Goal: Task Accomplishment & Management: Use online tool/utility

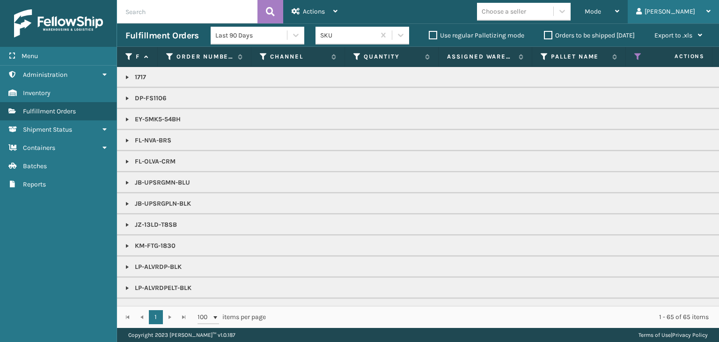
click at [683, 13] on div "[PERSON_NAME]" at bounding box center [673, 11] width 74 height 23
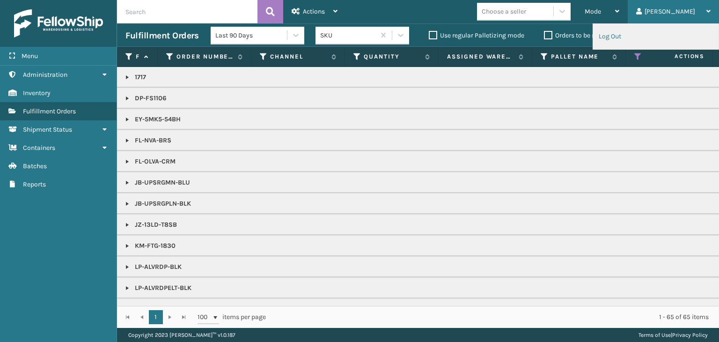
click at [631, 33] on li "Log Out" at bounding box center [655, 36] width 125 height 25
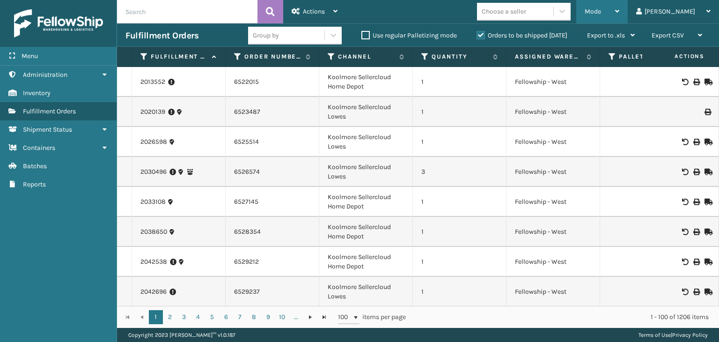
click at [601, 15] on span "Mode" at bounding box center [592, 11] width 16 height 8
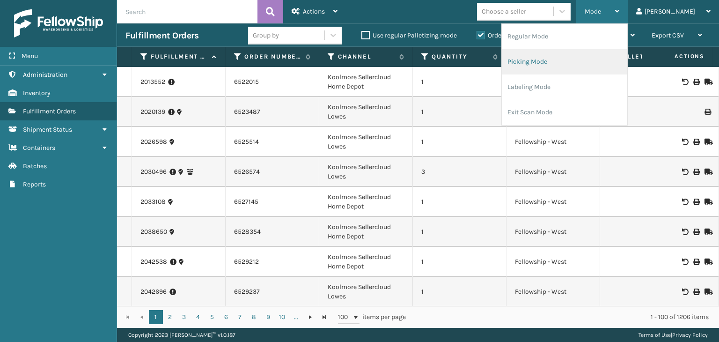
click at [589, 65] on li "Picking Mode" at bounding box center [563, 61] width 125 height 25
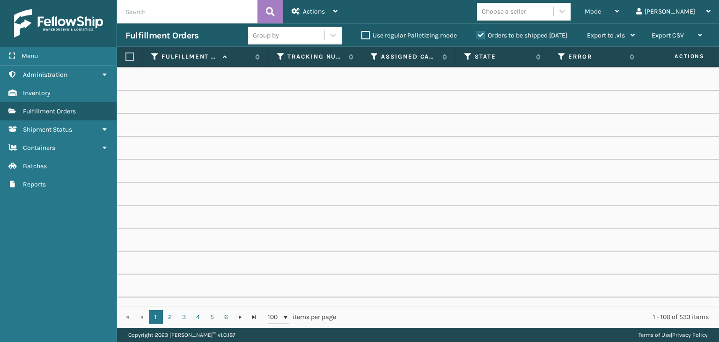
scroll to position [0, 558]
click at [374, 55] on icon at bounding box center [375, 56] width 7 height 8
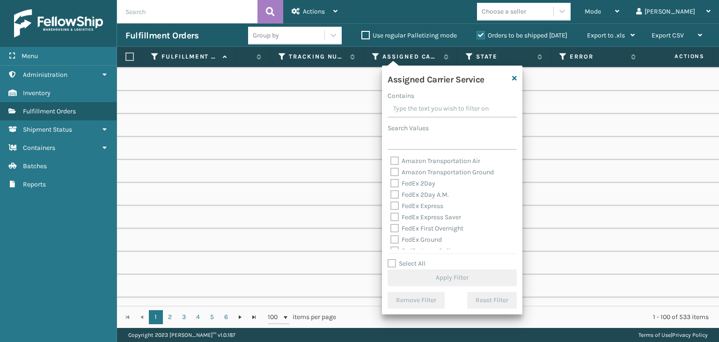
click at [421, 184] on label "FedEx 2Day" at bounding box center [412, 183] width 45 height 8
click at [391, 184] on input "FedEx 2Day" at bounding box center [390, 181] width 0 height 6
checkbox input "true"
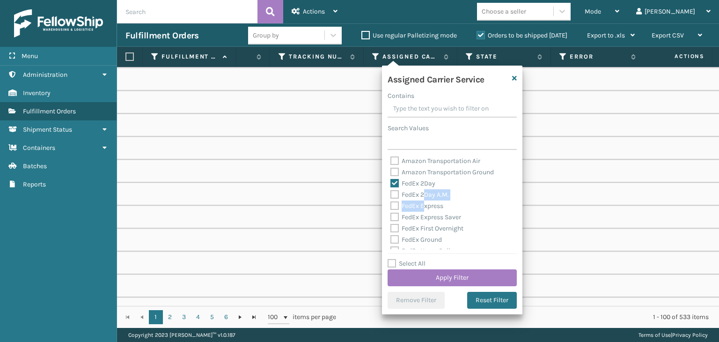
click at [425, 200] on div "Amazon Transportation Air Amazon Transportation Ground FedEx 2Day FedEx 2Day A.…" at bounding box center [451, 202] width 129 height 94
click at [430, 194] on label "FedEx 2Day A.M." at bounding box center [419, 194] width 58 height 8
click at [391, 194] on input "FedEx 2Day A.M." at bounding box center [390, 192] width 0 height 6
checkbox input "true"
click at [429, 210] on div "Amazon Transportation Air Amazon Transportation Ground FedEx 2Day FedEx 2Day A.…" at bounding box center [451, 202] width 129 height 94
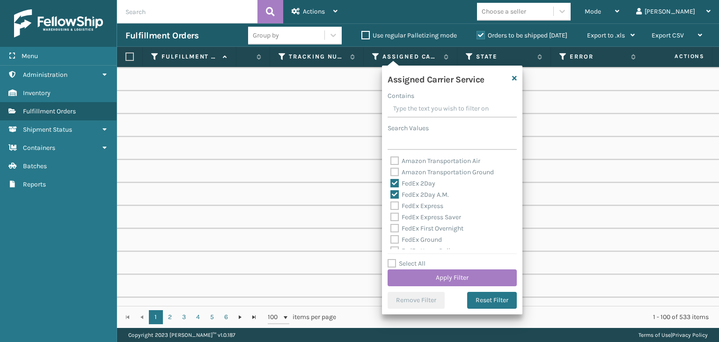
drag, startPoint x: 434, startPoint y: 206, endPoint x: 434, endPoint y: 215, distance: 8.9
click at [434, 207] on label "FedEx Express" at bounding box center [416, 206] width 53 height 8
click at [391, 206] on input "FedEx Express" at bounding box center [390, 203] width 0 height 6
checkbox input "true"
drag, startPoint x: 437, startPoint y: 219, endPoint x: 439, endPoint y: 238, distance: 18.9
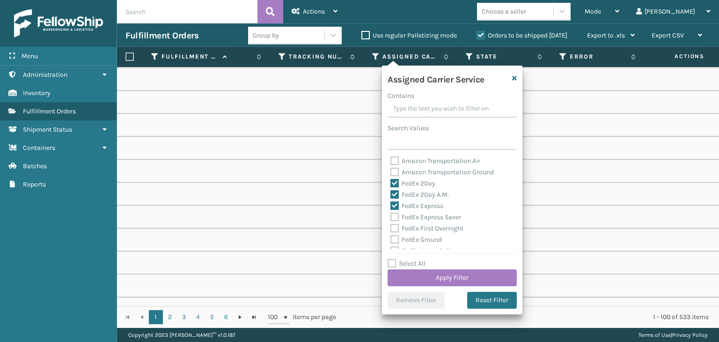
click at [438, 222] on div "Amazon Transportation Air Amazon Transportation Ground FedEx 2Day FedEx 2Day A.…" at bounding box center [451, 202] width 129 height 94
click at [438, 229] on label "FedEx First Overnight" at bounding box center [426, 228] width 73 height 8
click at [391, 229] on input "FedEx First Overnight" at bounding box center [390, 226] width 0 height 6
checkbox input "true"
click at [436, 219] on label "FedEx Express Saver" at bounding box center [425, 217] width 71 height 8
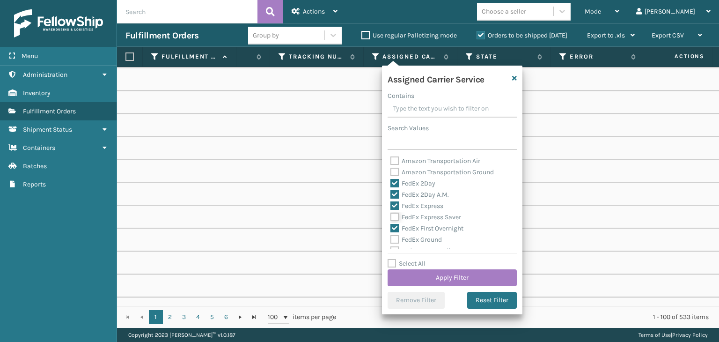
click at [391, 218] on input "FedEx Express Saver" at bounding box center [390, 214] width 0 height 6
checkbox input "true"
click at [432, 240] on label "FedEx Ground" at bounding box center [415, 239] width 51 height 8
click at [391, 240] on input "FedEx Ground" at bounding box center [390, 237] width 0 height 6
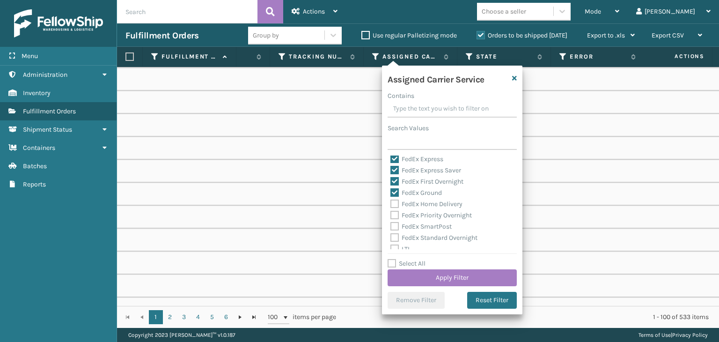
click at [426, 194] on label "FedEx Ground" at bounding box center [415, 193] width 51 height 8
click at [391, 193] on input "FedEx Ground" at bounding box center [390, 190] width 0 height 6
checkbox input "false"
click at [435, 205] on label "FedEx Home Delivery" at bounding box center [426, 204] width 72 height 8
click at [391, 204] on input "FedEx Home Delivery" at bounding box center [390, 201] width 0 height 6
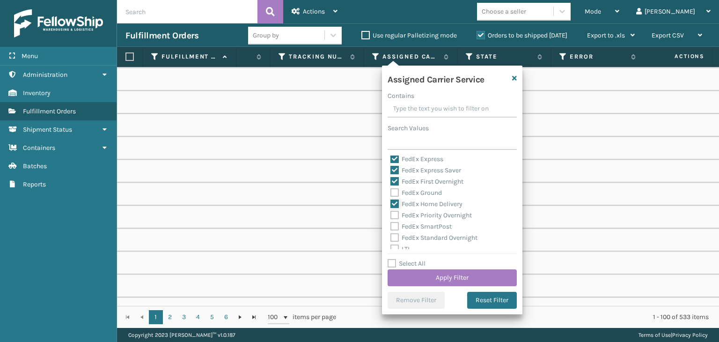
checkbox input "true"
click at [437, 212] on label "FedEx Priority Overnight" at bounding box center [430, 215] width 81 height 8
click at [391, 212] on input "FedEx Priority Overnight" at bounding box center [390, 213] width 0 height 6
checkbox input "true"
click at [431, 227] on label "FedEx SmartPost" at bounding box center [420, 226] width 61 height 8
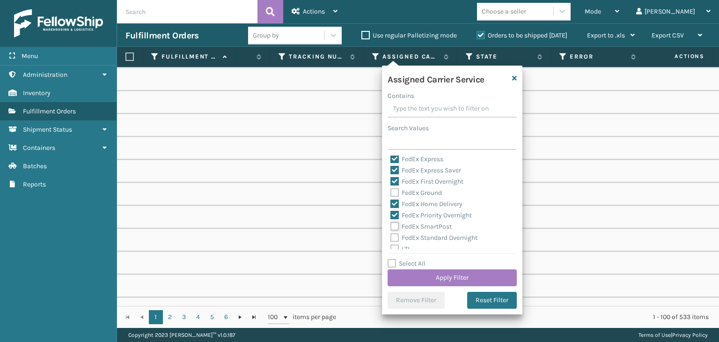
click at [391, 227] on input "FedEx SmartPost" at bounding box center [390, 224] width 0 height 6
checkbox input "true"
click at [456, 272] on button "Apply Filter" at bounding box center [451, 277] width 129 height 17
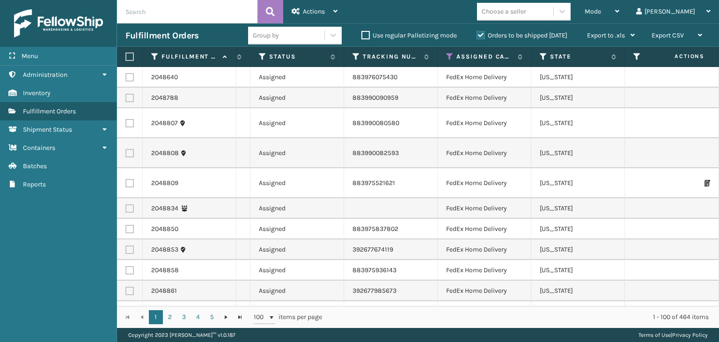
scroll to position [0, 471]
click at [447, 60] on icon at bounding box center [446, 56] width 7 height 8
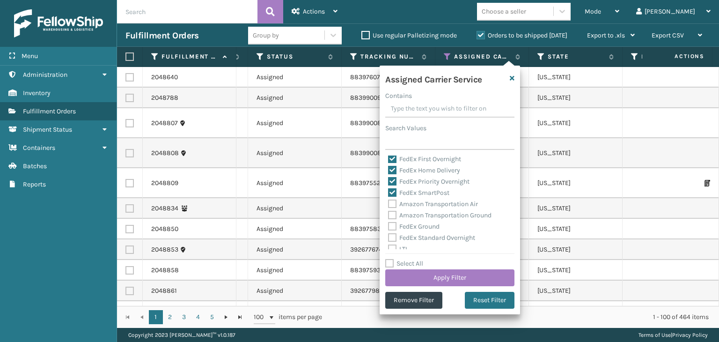
scroll to position [0, 0]
click at [454, 217] on label "FedEx Home Delivery" at bounding box center [424, 217] width 72 height 8
click at [388, 217] on input "FedEx Home Delivery" at bounding box center [388, 214] width 0 height 6
checkbox input "false"
click at [453, 228] on label "FedEx Priority Overnight" at bounding box center [428, 228] width 81 height 8
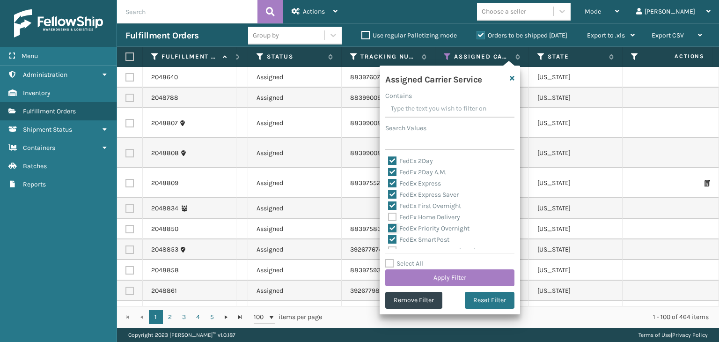
click at [388, 228] on input "FedEx Priority Overnight" at bounding box center [388, 226] width 0 height 6
checkbox input "false"
click at [441, 239] on label "FedEx SmartPost" at bounding box center [418, 239] width 61 height 8
click at [388, 239] on input "FedEx SmartPost" at bounding box center [388, 237] width 0 height 6
checkbox input "false"
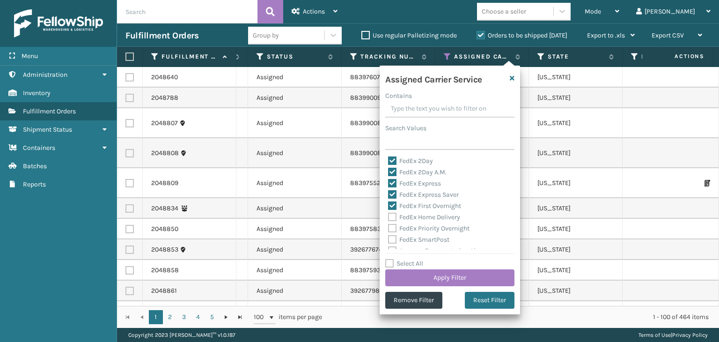
click at [437, 225] on label "FedEx Priority Overnight" at bounding box center [428, 228] width 81 height 8
click at [388, 225] on input "FedEx Priority Overnight" at bounding box center [388, 226] width 0 height 6
checkbox input "true"
click at [446, 273] on button "Apply Filter" at bounding box center [449, 277] width 129 height 17
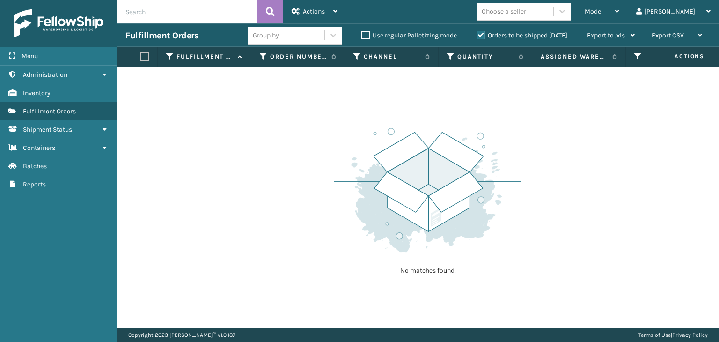
scroll to position [0, 409]
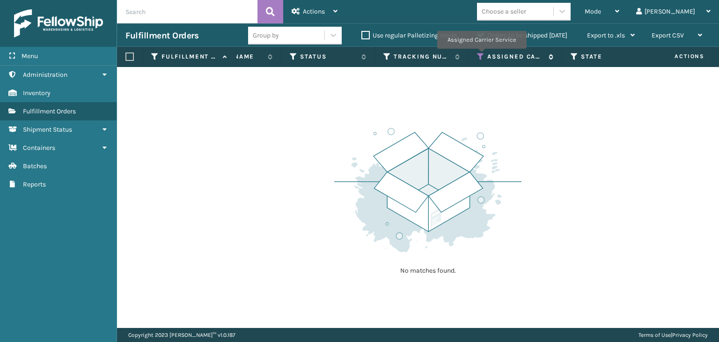
click at [481, 55] on icon at bounding box center [480, 56] width 7 height 8
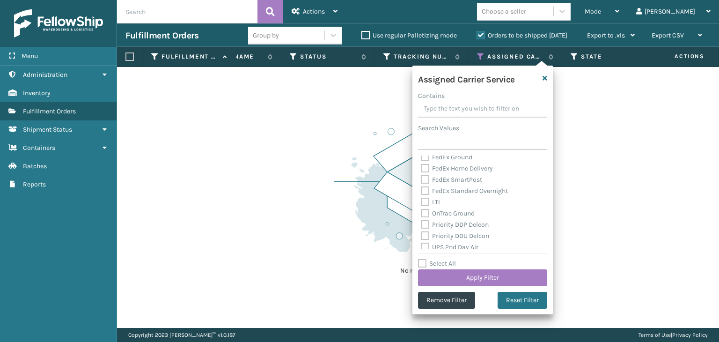
click at [456, 169] on label "FedEx Home Delivery" at bounding box center [457, 168] width 72 height 8
click at [421, 169] on input "FedEx Home Delivery" at bounding box center [421, 166] width 0 height 6
checkbox input "true"
click at [457, 160] on label "FedEx Ground" at bounding box center [446, 157] width 51 height 8
click at [421, 158] on input "FedEx Ground" at bounding box center [421, 155] width 0 height 6
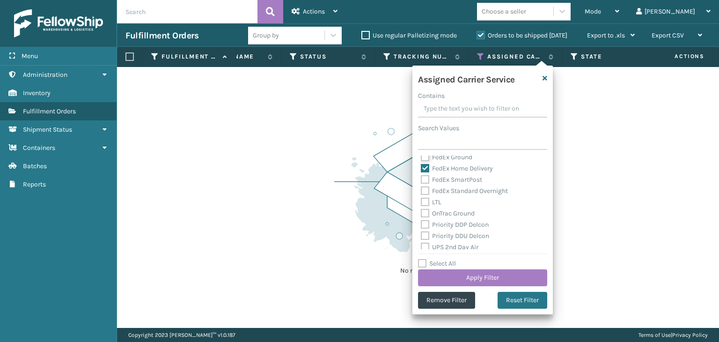
checkbox input "true"
click at [463, 185] on label "FedEx SmartPost" at bounding box center [451, 183] width 61 height 8
click at [421, 184] on input "FedEx SmartPost" at bounding box center [421, 181] width 0 height 6
checkbox input "true"
click at [462, 197] on label "FedEx Standard Overnight" at bounding box center [464, 194] width 87 height 8
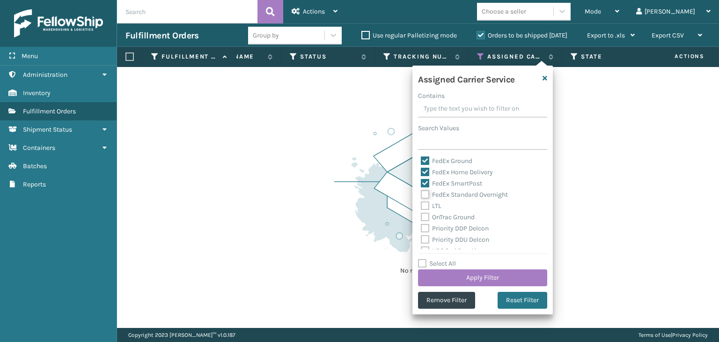
click at [421, 195] on input "FedEx Standard Overnight" at bounding box center [421, 192] width 0 height 6
checkbox input "true"
click at [512, 280] on button "Apply Filter" at bounding box center [482, 277] width 129 height 17
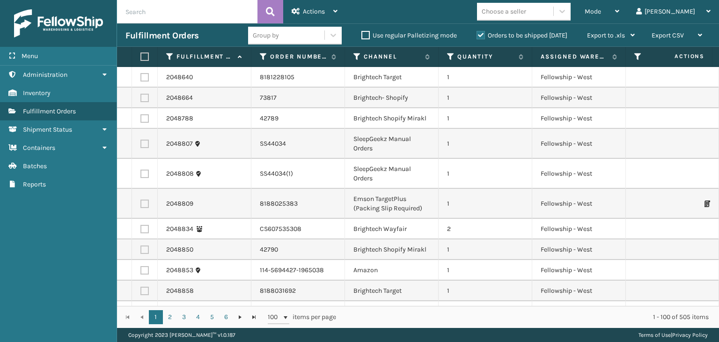
click at [283, 38] on div "Group by" at bounding box center [286, 35] width 76 height 15
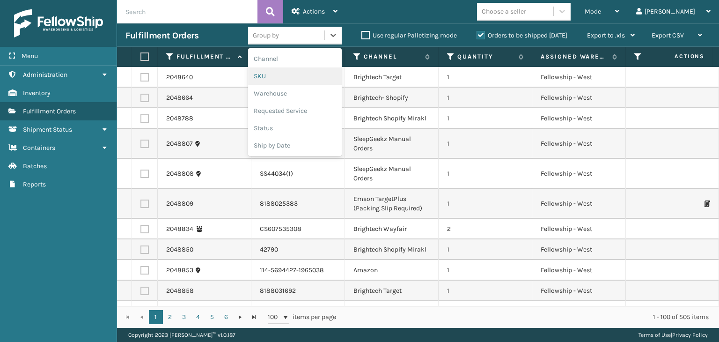
click at [296, 75] on div "SKU" at bounding box center [295, 75] width 94 height 17
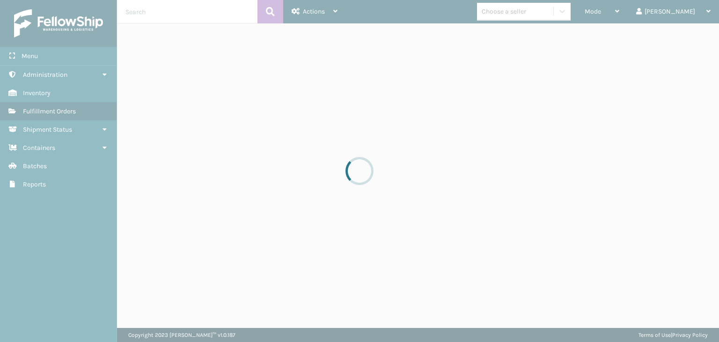
click at [538, 15] on div at bounding box center [359, 171] width 719 height 342
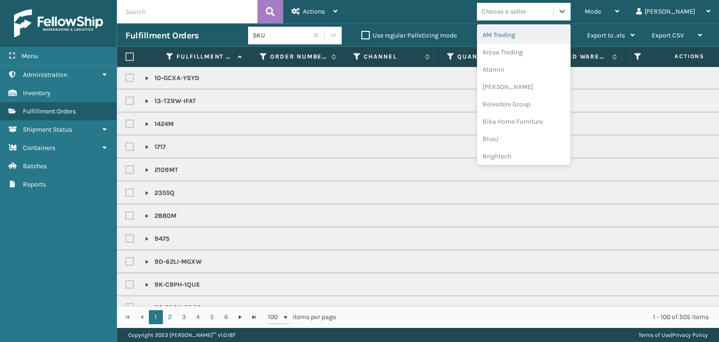
click at [526, 15] on div "Choose a seller" at bounding box center [503, 12] width 44 height 10
type input "SLE"
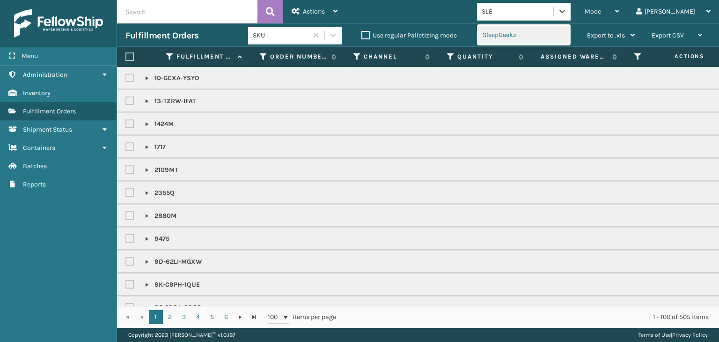
click at [536, 36] on div "SleepGeekz" at bounding box center [524, 34] width 94 height 17
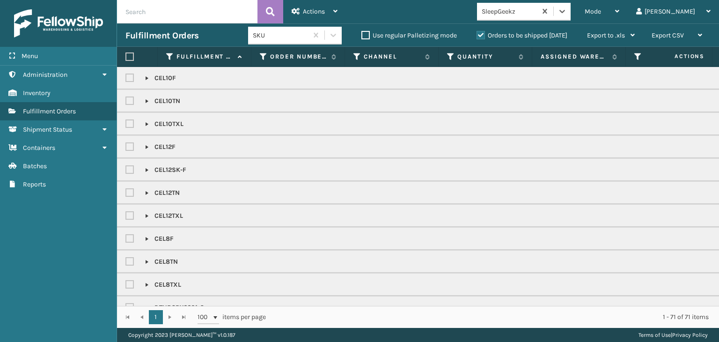
click at [129, 57] on label at bounding box center [129, 56] width 8 height 8
click at [126, 57] on input "checkbox" at bounding box center [125, 57] width 0 height 6
checkbox input "true"
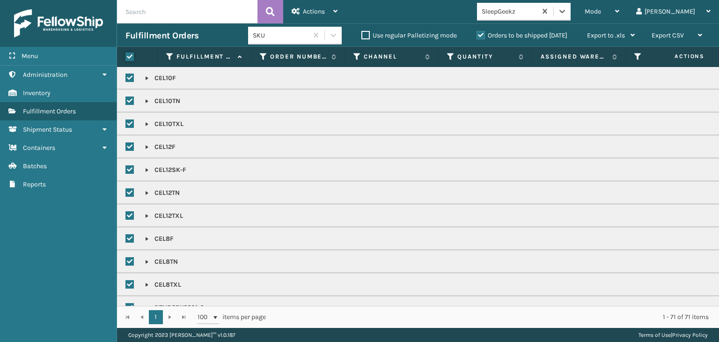
checkbox input "true"
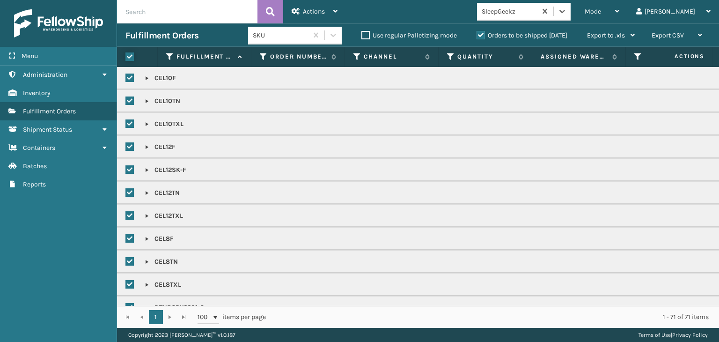
checkbox input "true"
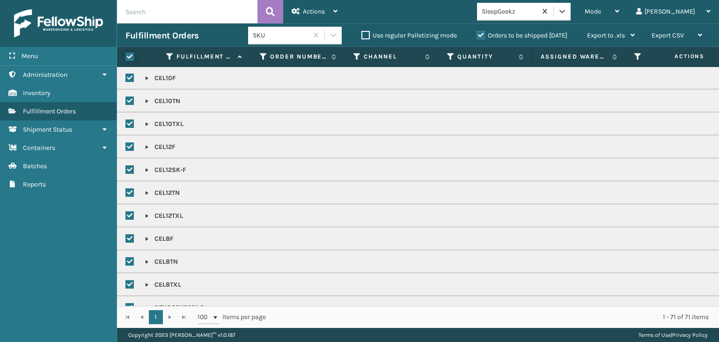
checkbox input "true"
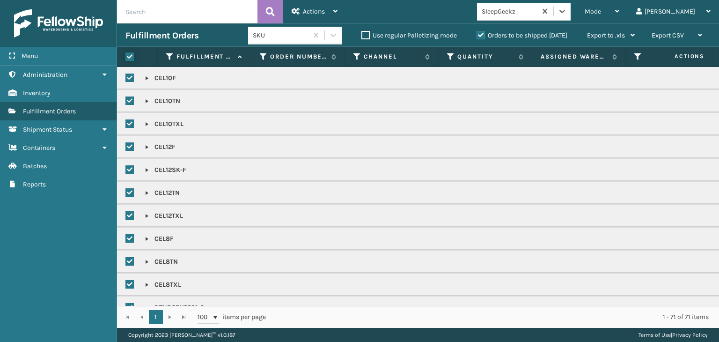
checkbox input "true"
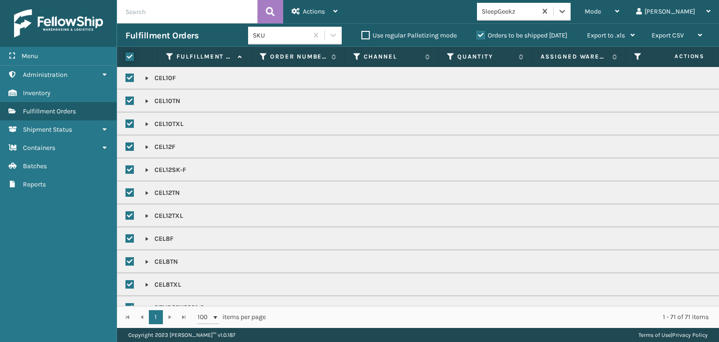
checkbox input "true"
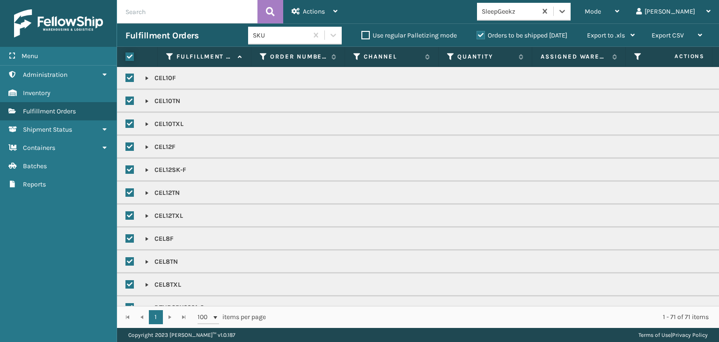
checkbox input "true"
click at [308, 11] on span "Actions" at bounding box center [314, 11] width 22 height 8
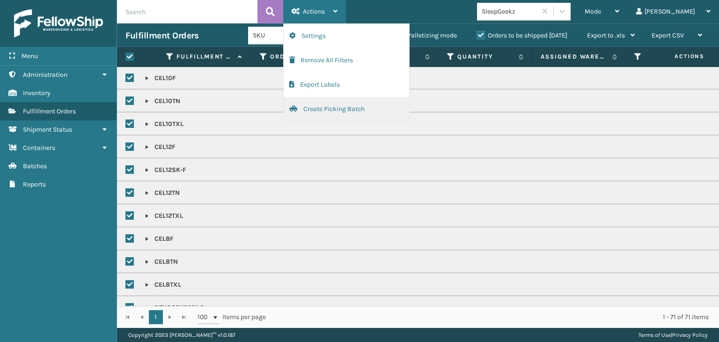
click at [338, 111] on button "Create Picking Batch" at bounding box center [345, 109] width 125 height 24
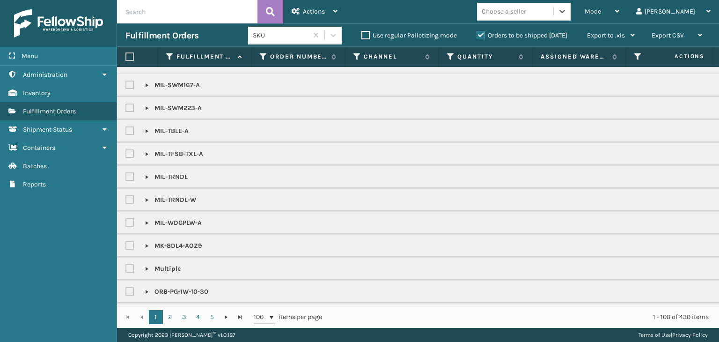
scroll to position [1029, 0]
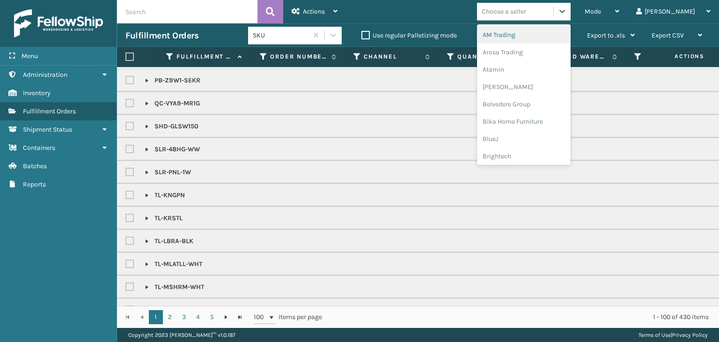
click at [552, 19] on div "Choose a seller" at bounding box center [524, 12] width 94 height 18
type input "MI"
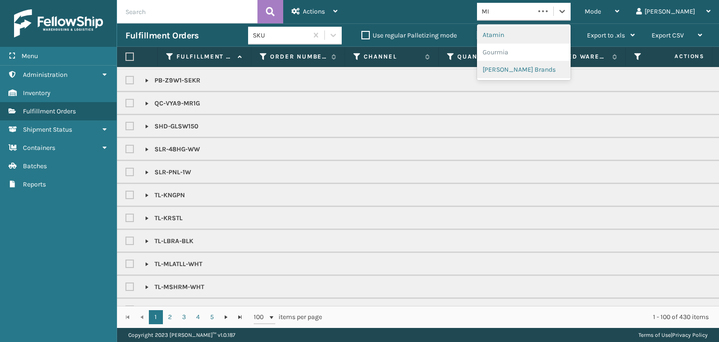
click at [541, 44] on div "Atamin" at bounding box center [524, 34] width 94 height 17
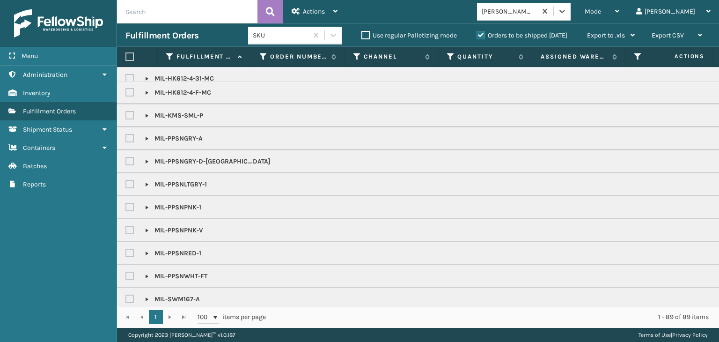
scroll to position [0, 0]
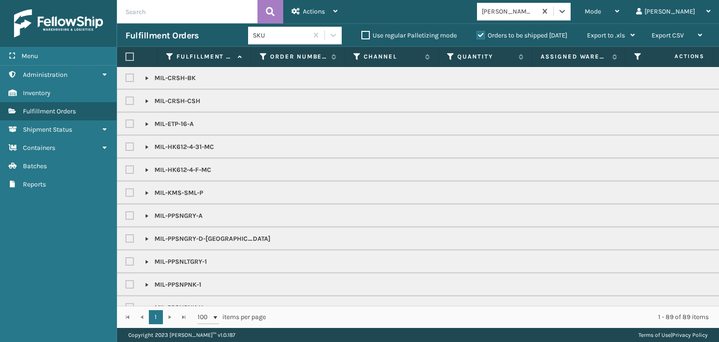
click at [129, 80] on label at bounding box center [130, 78] width 11 height 8
click at [126, 79] on input "checkbox" at bounding box center [125, 76] width 0 height 6
checkbox input "true"
click at [133, 103] on label at bounding box center [130, 101] width 11 height 8
click at [126, 102] on input "checkbox" at bounding box center [125, 98] width 0 height 6
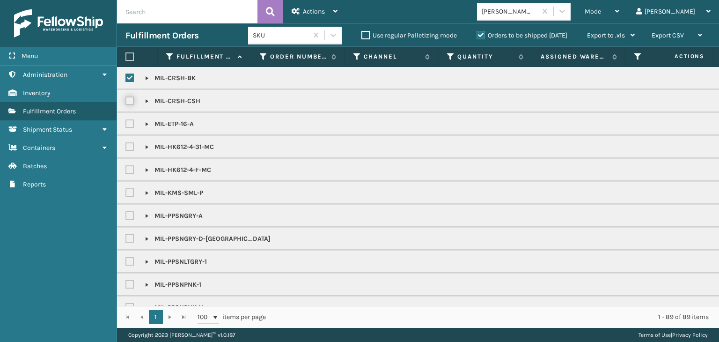
checkbox input "true"
drag, startPoint x: 134, startPoint y: 147, endPoint x: 131, endPoint y: 154, distance: 7.7
click at [134, 147] on label at bounding box center [130, 147] width 11 height 8
click at [126, 147] on input "checkbox" at bounding box center [125, 144] width 0 height 6
checkbox input "true"
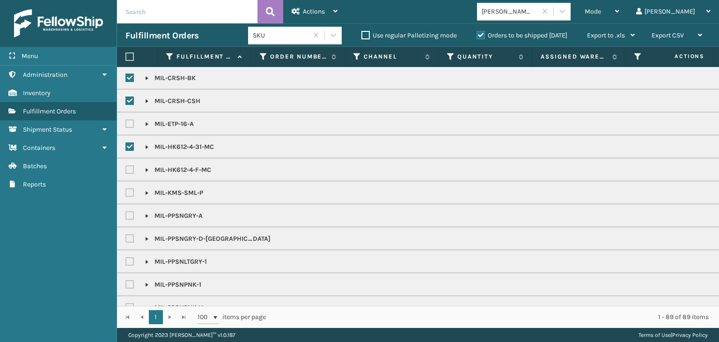
click at [128, 95] on div at bounding box center [132, 100] width 14 height 11
click at [129, 101] on label at bounding box center [130, 101] width 11 height 8
click at [126, 101] on input "checkbox" at bounding box center [125, 98] width 0 height 6
checkbox input "false"
click at [127, 168] on label at bounding box center [130, 170] width 11 height 8
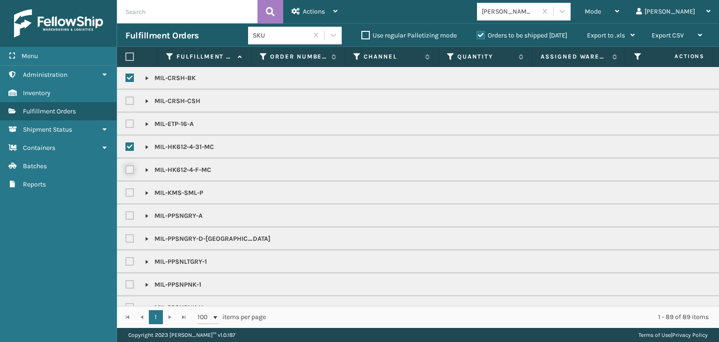
click at [126, 168] on input "checkbox" at bounding box center [125, 167] width 0 height 6
checkbox input "true"
click at [129, 193] on label at bounding box center [130, 193] width 11 height 8
click at [126, 193] on input "checkbox" at bounding box center [125, 190] width 0 height 6
checkbox input "true"
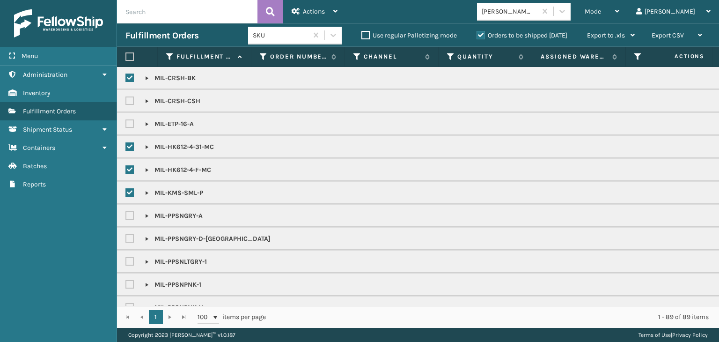
click at [129, 220] on div at bounding box center [132, 215] width 14 height 11
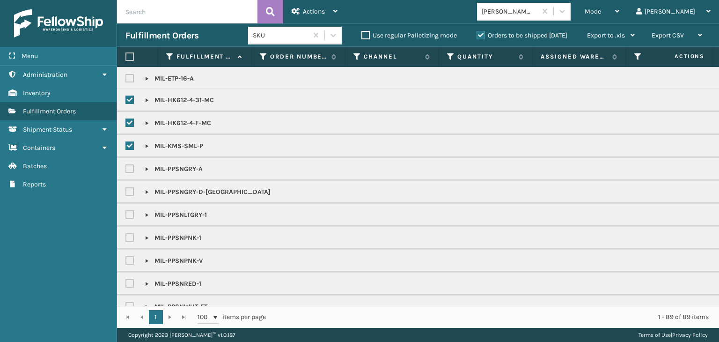
click at [129, 195] on label at bounding box center [130, 192] width 11 height 8
click at [126, 192] on input "checkbox" at bounding box center [125, 189] width 0 height 6
checkbox input "true"
click at [127, 216] on label at bounding box center [130, 215] width 11 height 8
click at [126, 215] on input "checkbox" at bounding box center [125, 212] width 0 height 6
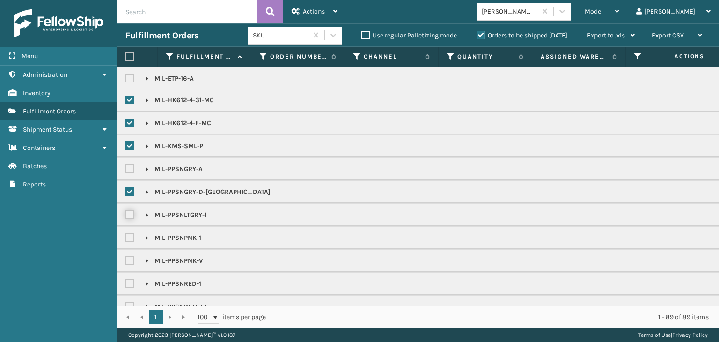
checkbox input "true"
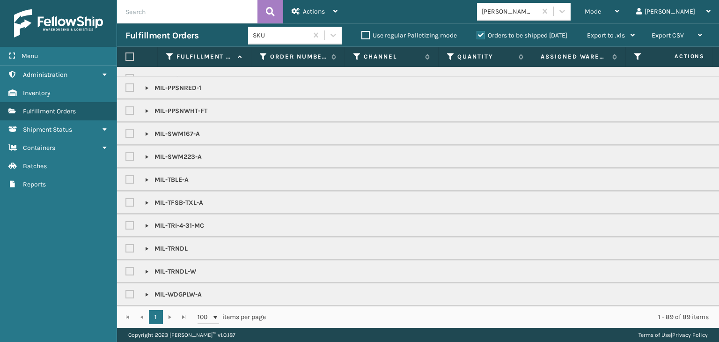
scroll to position [247, 0]
click at [322, 8] on span "Actions" at bounding box center [314, 11] width 22 height 8
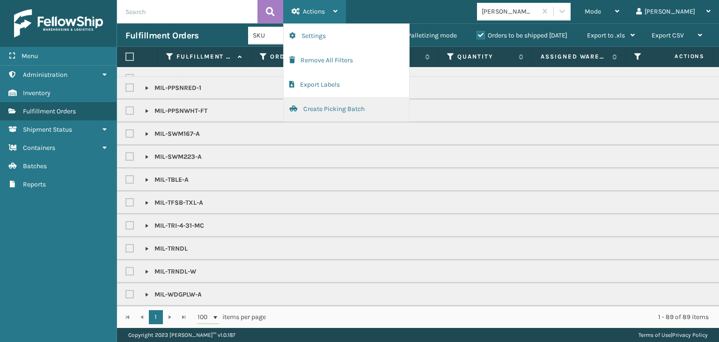
click at [340, 102] on button "Create Picking Batch" at bounding box center [345, 109] width 125 height 24
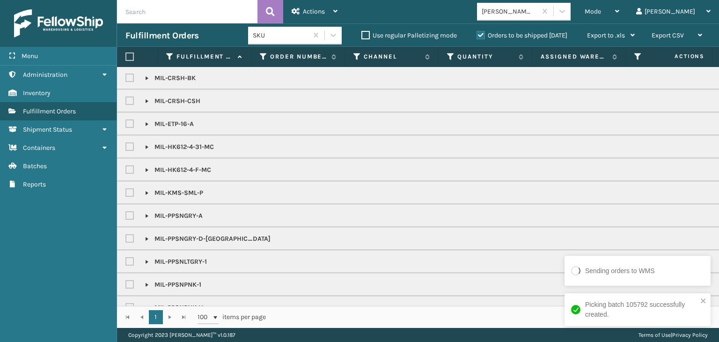
checkbox input "false"
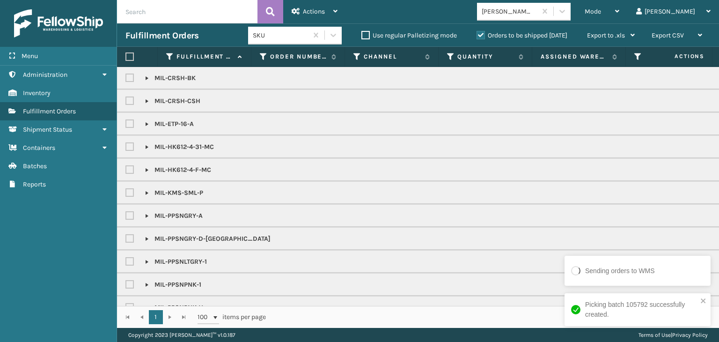
checkbox input "false"
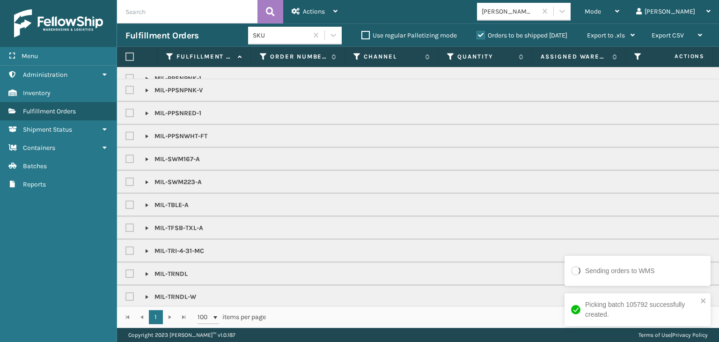
scroll to position [64, 0]
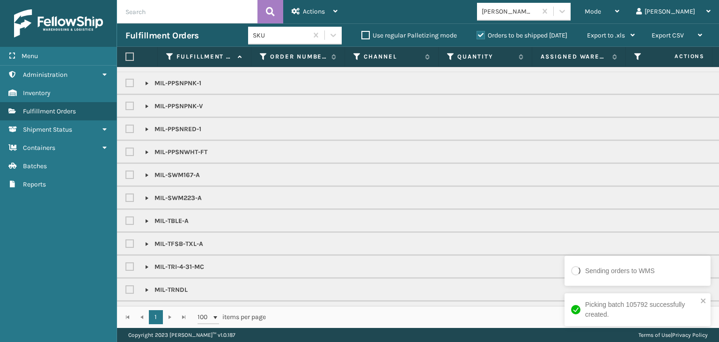
drag, startPoint x: 127, startPoint y: 218, endPoint x: 143, endPoint y: 212, distance: 16.4
click at [129, 218] on label at bounding box center [130, 221] width 11 height 8
click at [126, 218] on input "checkbox" at bounding box center [125, 218] width 0 height 6
checkbox input "true"
click at [309, 15] on span "Actions" at bounding box center [314, 11] width 22 height 8
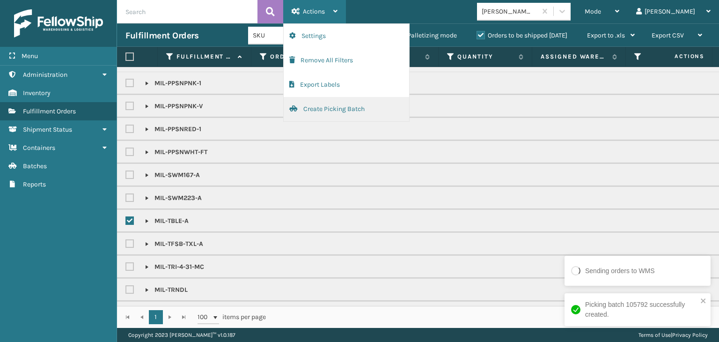
click at [352, 115] on button "Create Picking Batch" at bounding box center [345, 109] width 125 height 24
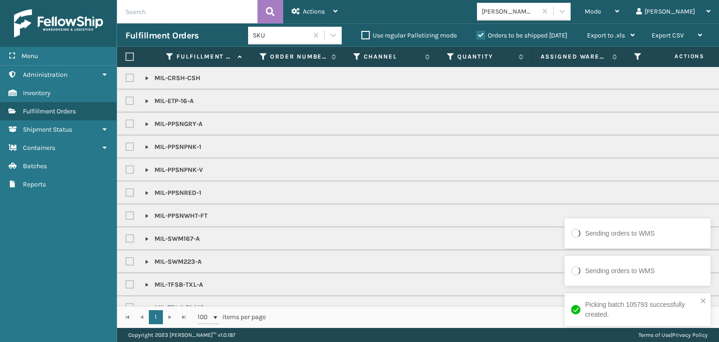
checkbox input "false"
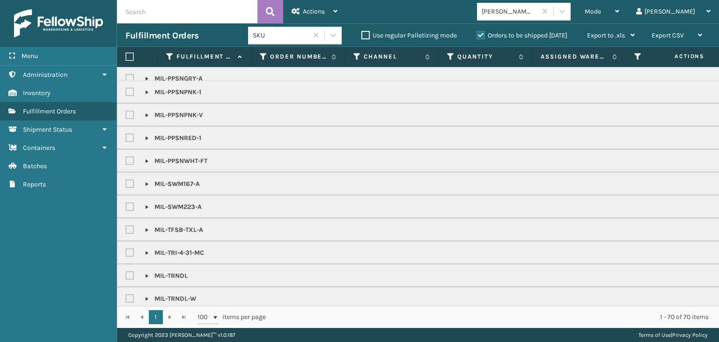
scroll to position [0, 0]
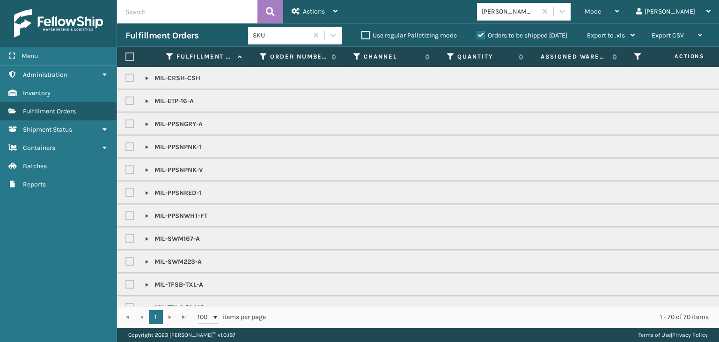
click at [131, 79] on label at bounding box center [130, 78] width 11 height 8
click at [126, 79] on input "checkbox" at bounding box center [125, 76] width 0 height 6
checkbox input "true"
click at [131, 126] on label at bounding box center [130, 124] width 11 height 8
click at [126, 124] on input "checkbox" at bounding box center [125, 121] width 0 height 6
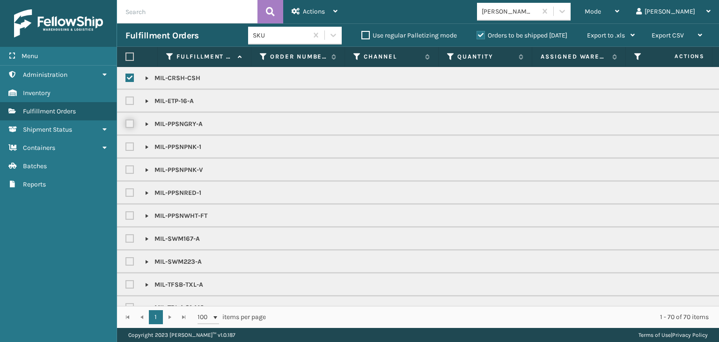
checkbox input "true"
click at [132, 145] on label at bounding box center [130, 147] width 11 height 8
click at [126, 145] on input "checkbox" at bounding box center [125, 144] width 0 height 6
checkbox input "true"
drag, startPoint x: 131, startPoint y: 167, endPoint x: 129, endPoint y: 198, distance: 31.9
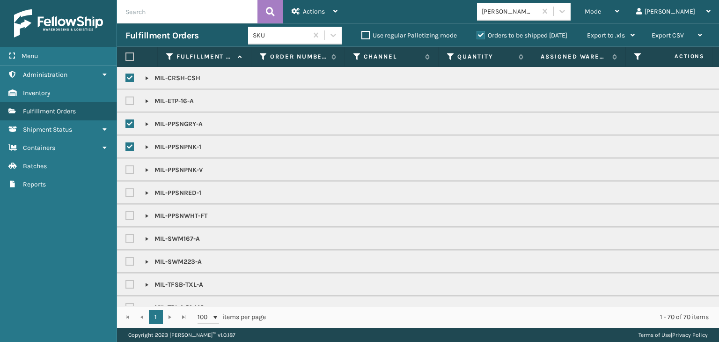
click at [131, 171] on label at bounding box center [130, 170] width 11 height 8
click at [126, 170] on input "checkbox" at bounding box center [125, 167] width 0 height 6
checkbox input "true"
click at [129, 193] on label at bounding box center [130, 193] width 11 height 8
click at [126, 193] on input "checkbox" at bounding box center [125, 190] width 0 height 6
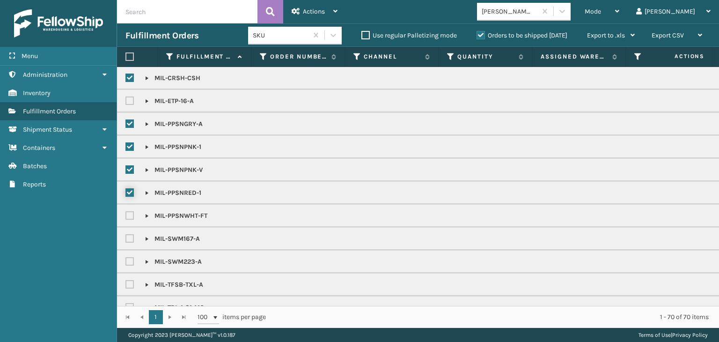
checkbox input "true"
click at [130, 79] on label at bounding box center [130, 78] width 11 height 8
click at [126, 79] on input "checkbox" at bounding box center [125, 76] width 0 height 6
checkbox input "false"
click at [134, 215] on label at bounding box center [130, 215] width 11 height 8
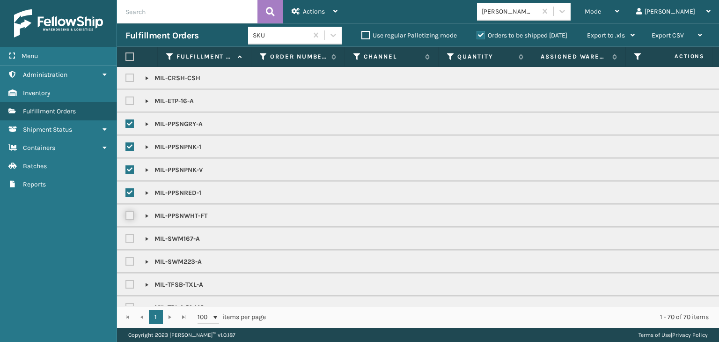
click at [126, 215] on input "checkbox" at bounding box center [125, 213] width 0 height 6
checkbox input "true"
click at [135, 236] on label at bounding box center [130, 238] width 11 height 8
click at [126, 236] on input "checkbox" at bounding box center [125, 236] width 0 height 6
click at [134, 235] on label at bounding box center [130, 238] width 11 height 8
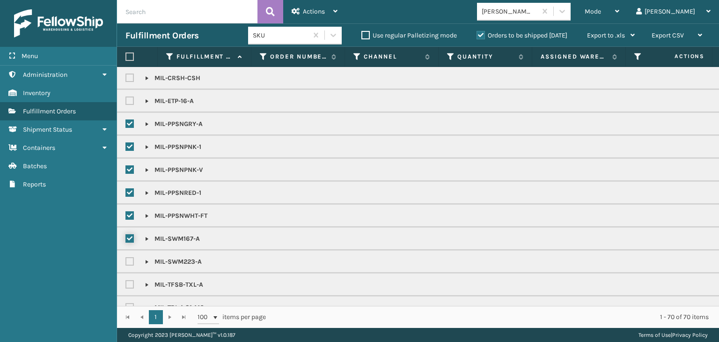
click at [126, 235] on input "checkbox" at bounding box center [125, 236] width 0 height 6
checkbox input "false"
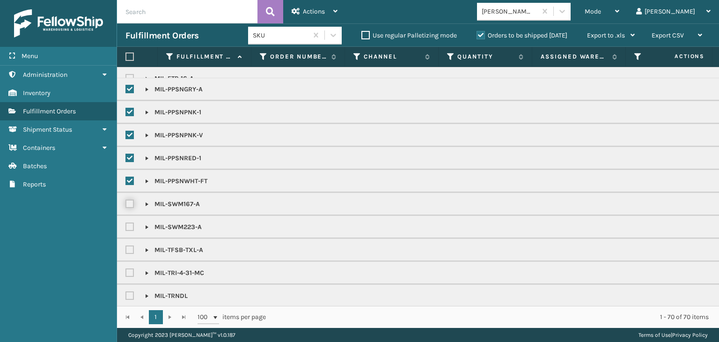
scroll to position [87, 0]
click at [131, 198] on label at bounding box center [130, 202] width 11 height 8
click at [126, 197] on input "checkbox" at bounding box center [125, 200] width 0 height 6
checkbox input "true"
click at [130, 221] on label at bounding box center [130, 225] width 11 height 8
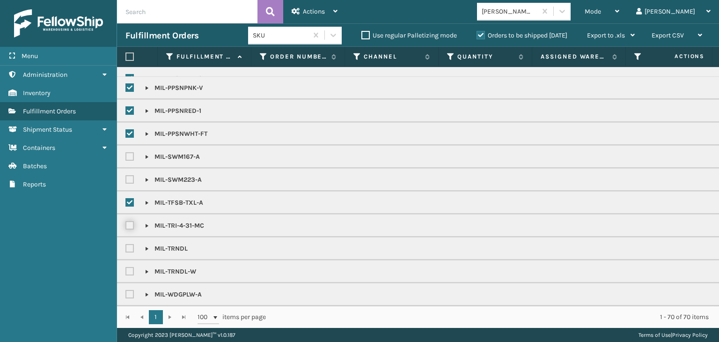
click at [126, 220] on input "checkbox" at bounding box center [125, 223] width 0 height 6
checkbox input "true"
click at [320, 24] on div "SKU Use regular Palletizing mode Orders to be shipped [DATE] Export to .xls Use…" at bounding box center [445, 35] width 395 height 23
click at [325, 17] on div "Actions" at bounding box center [314, 11] width 46 height 23
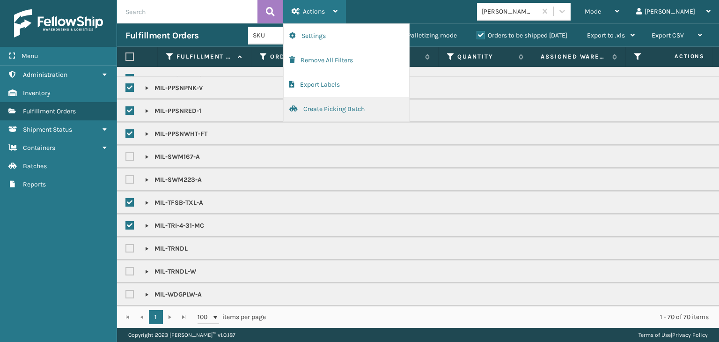
click at [369, 107] on button "Create Picking Batch" at bounding box center [345, 109] width 125 height 24
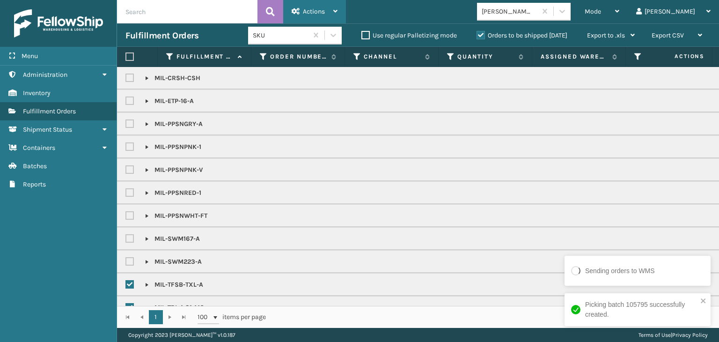
checkbox input "false"
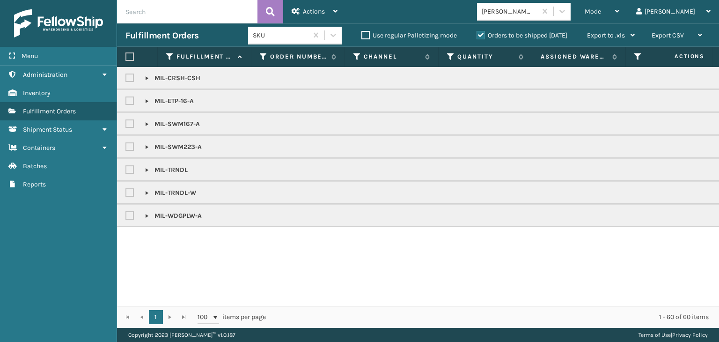
click at [143, 125] on link at bounding box center [146, 123] width 7 height 7
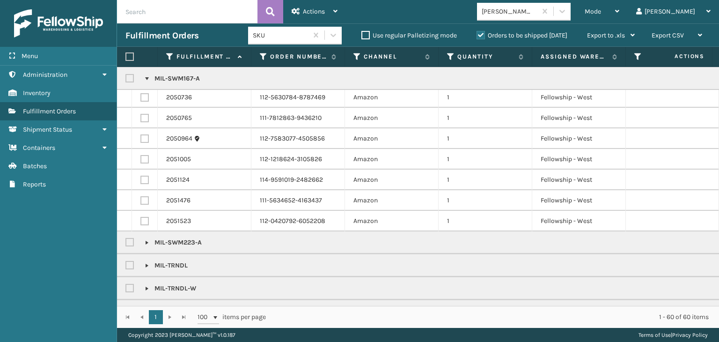
scroll to position [236, 0]
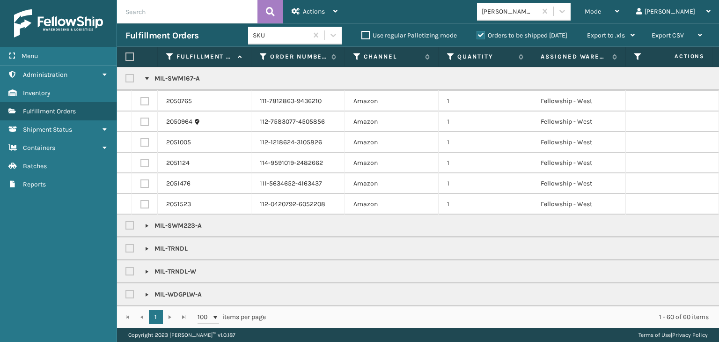
click at [147, 222] on link at bounding box center [146, 225] width 7 height 7
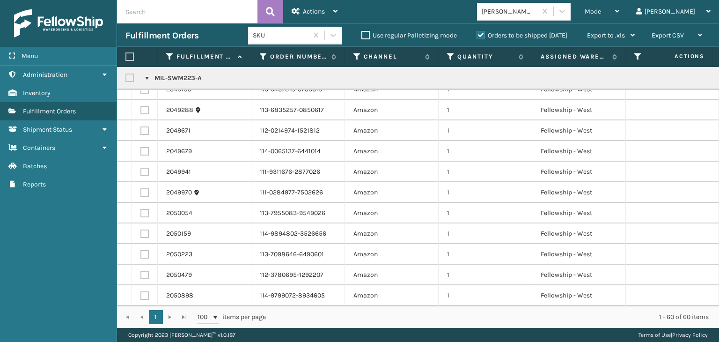
scroll to position [586, 0]
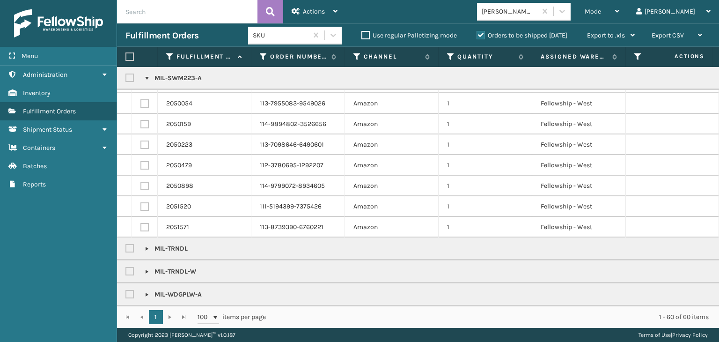
click at [129, 244] on label at bounding box center [130, 248] width 11 height 8
click at [126, 243] on input "checkbox" at bounding box center [125, 246] width 0 height 6
checkbox input "true"
click at [131, 267] on label at bounding box center [130, 271] width 11 height 8
click at [126, 266] on input "checkbox" at bounding box center [125, 269] width 0 height 6
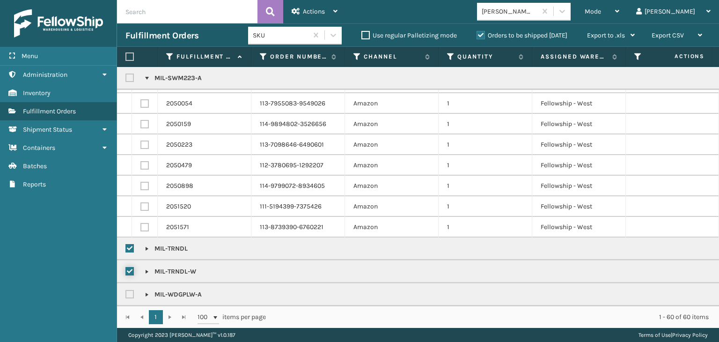
checkbox input "true"
click at [129, 290] on label at bounding box center [130, 294] width 11 height 8
click at [126, 289] on input "checkbox" at bounding box center [125, 292] width 0 height 6
checkbox input "true"
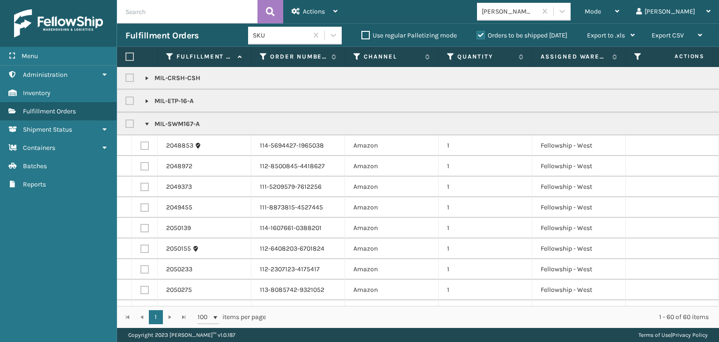
scroll to position [0, 0]
click at [129, 79] on label at bounding box center [130, 78] width 11 height 8
click at [126, 79] on input "checkbox" at bounding box center [125, 76] width 0 height 6
checkbox input "true"
click at [331, 14] on div "Actions" at bounding box center [314, 11] width 46 height 23
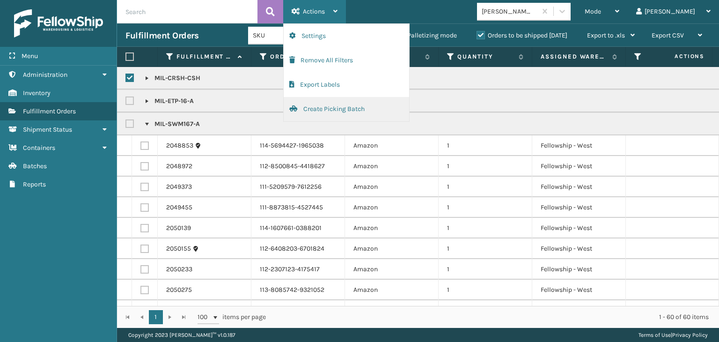
click at [352, 107] on button "Create Picking Batch" at bounding box center [345, 109] width 125 height 24
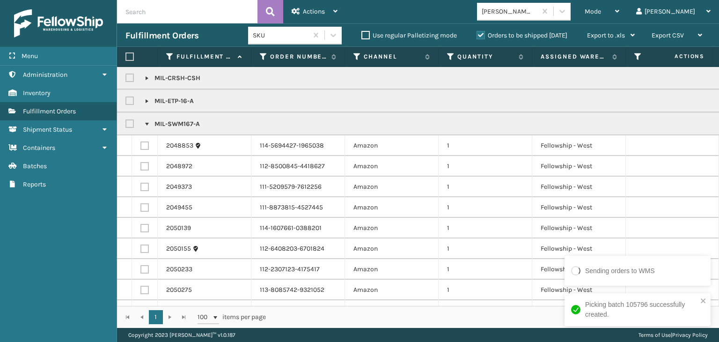
checkbox input "false"
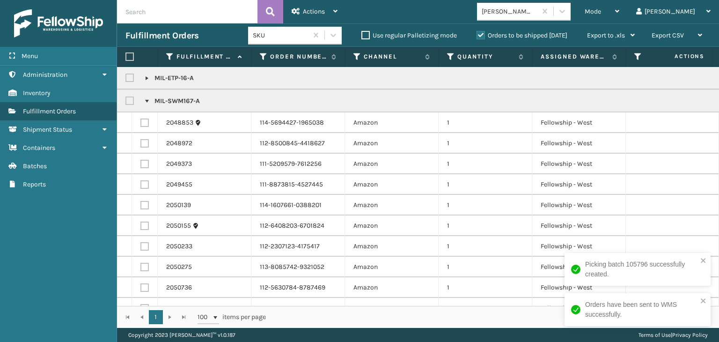
click at [129, 54] on label at bounding box center [129, 56] width 8 height 8
click at [126, 54] on input "checkbox" at bounding box center [125, 57] width 0 height 6
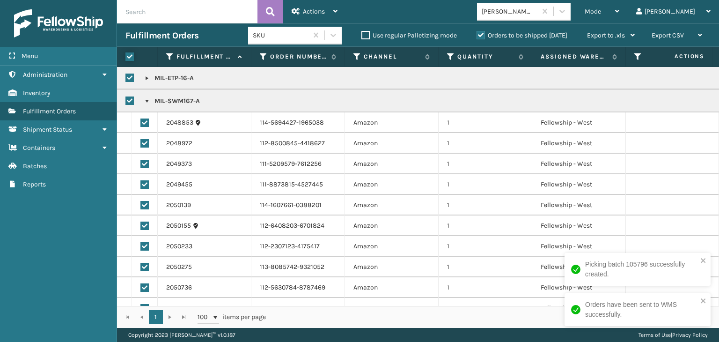
checkbox input "true"
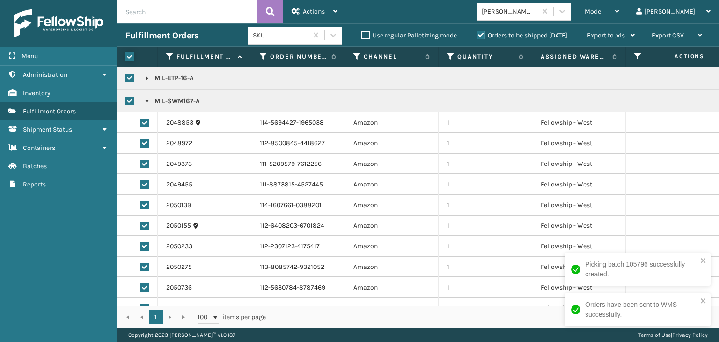
checkbox input "true"
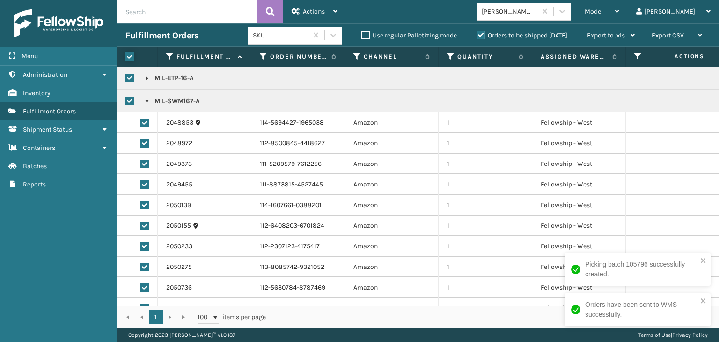
checkbox input "true"
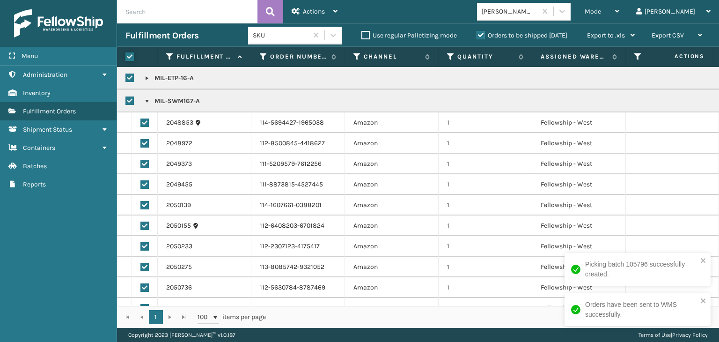
checkbox input "true"
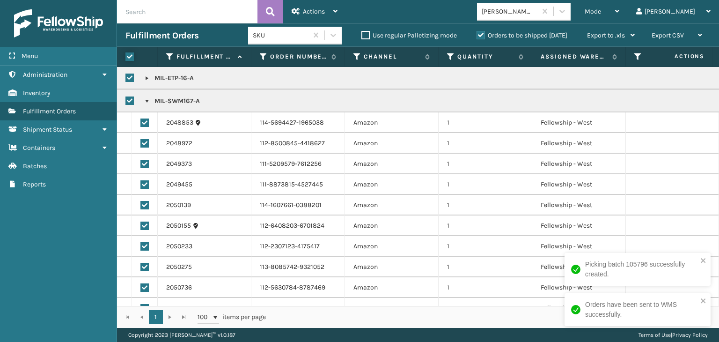
checkbox input "true"
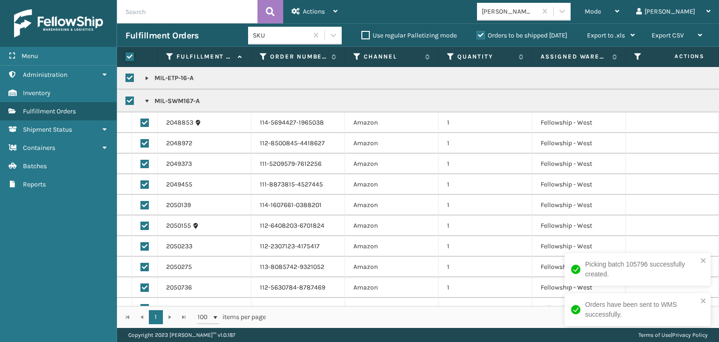
checkbox input "true"
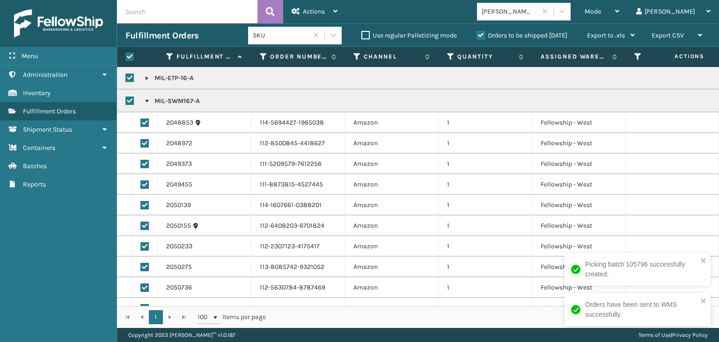
checkbox input "true"
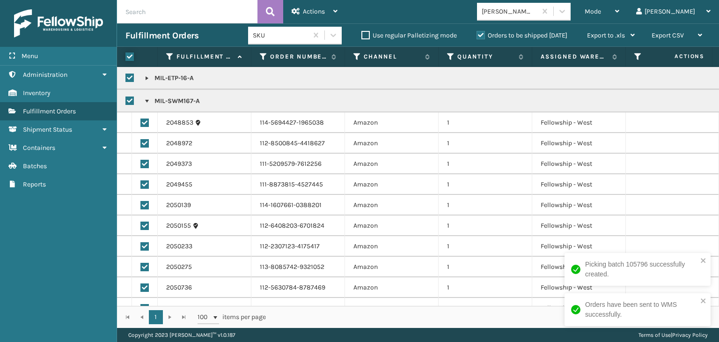
checkbox input "true"
click at [307, 12] on span "Actions" at bounding box center [314, 11] width 22 height 8
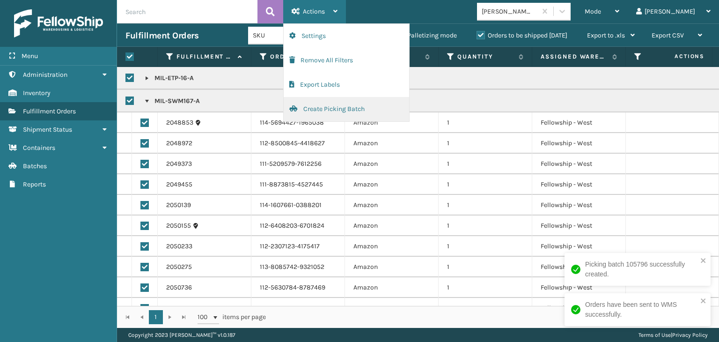
click at [336, 106] on button "Create Picking Batch" at bounding box center [345, 109] width 125 height 24
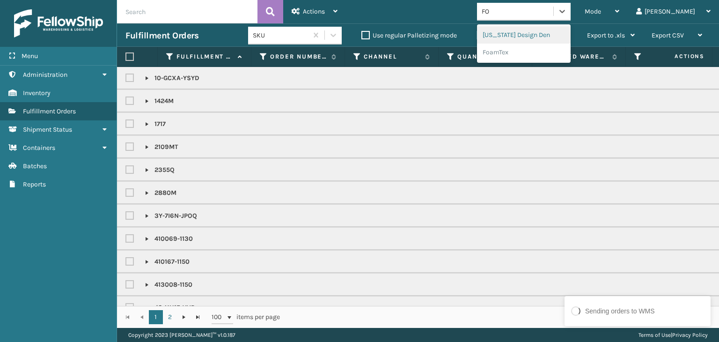
type input "FOA"
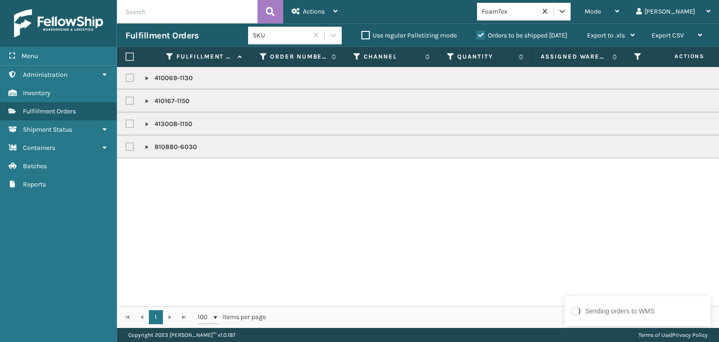
click at [130, 58] on label at bounding box center [129, 56] width 8 height 8
click at [126, 58] on input "checkbox" at bounding box center [125, 57] width 0 height 6
checkbox input "true"
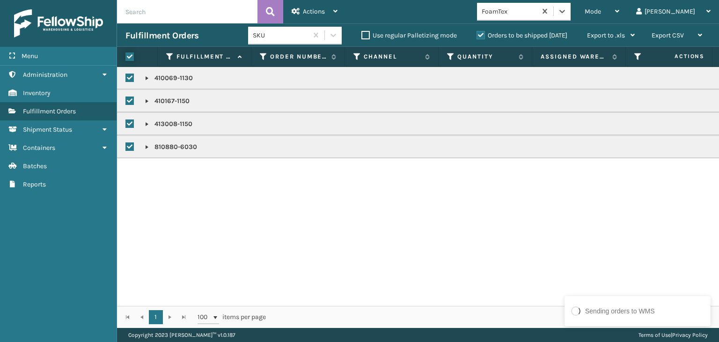
checkbox input "true"
click at [327, 10] on div "Actions" at bounding box center [314, 11] width 46 height 23
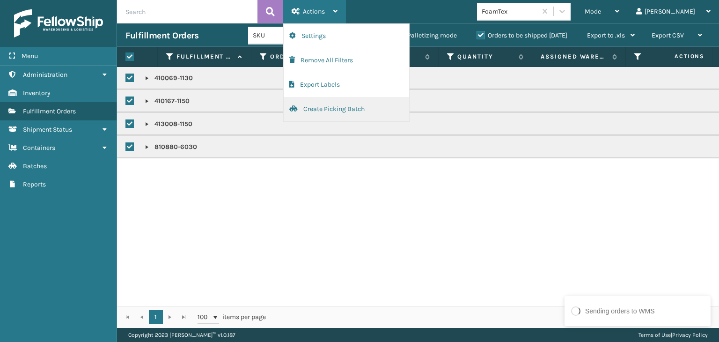
click at [340, 111] on button "Create Picking Batch" at bounding box center [345, 109] width 125 height 24
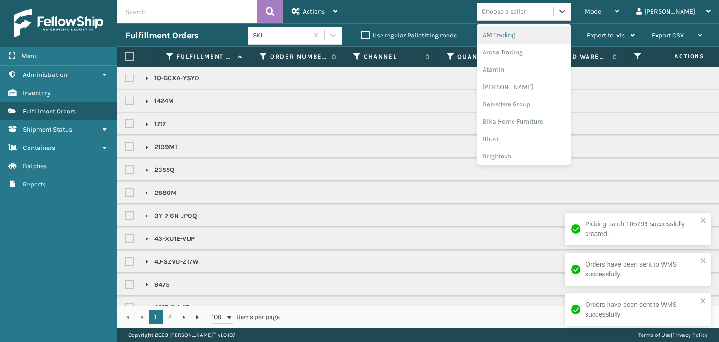
click at [526, 10] on div "Choose a seller" at bounding box center [503, 12] width 44 height 10
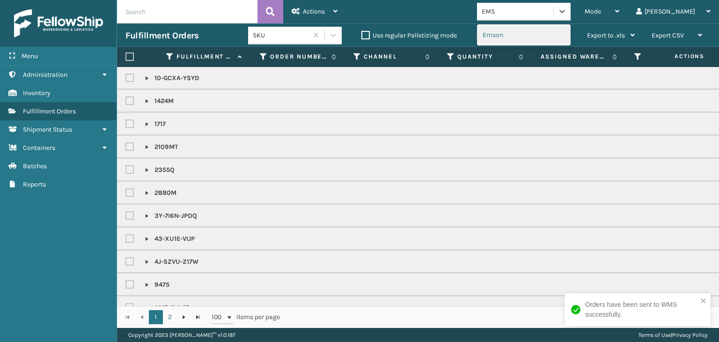
type input "EMSO"
click at [530, 35] on div "Emson" at bounding box center [524, 34] width 94 height 17
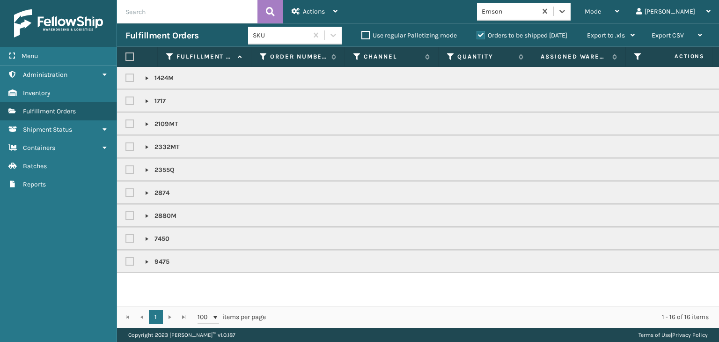
click at [128, 57] on label at bounding box center [129, 56] width 8 height 8
click at [126, 57] on input "checkbox" at bounding box center [125, 57] width 0 height 6
checkbox input "true"
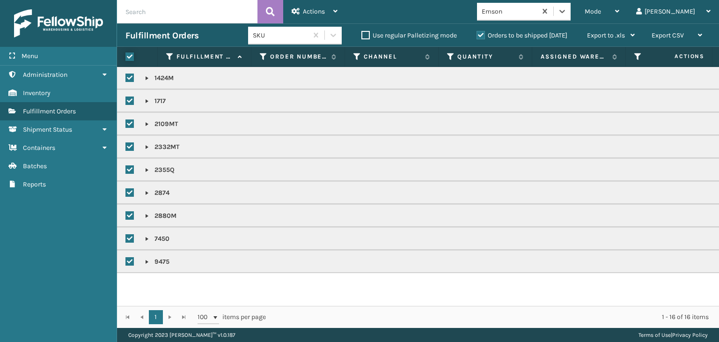
checkbox input "true"
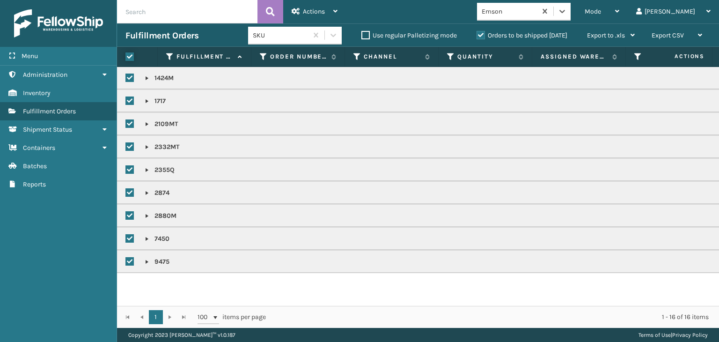
checkbox input "true"
click at [335, 14] on icon at bounding box center [335, 11] width 4 height 7
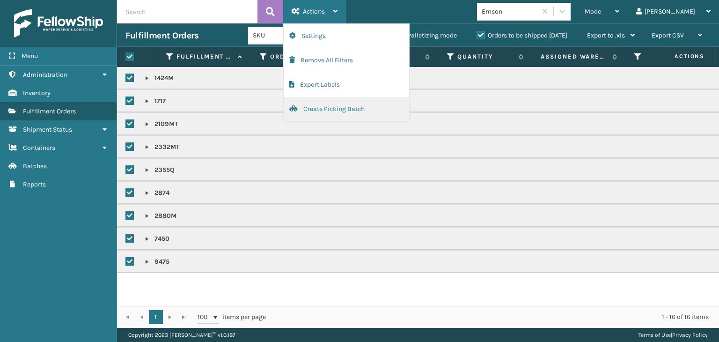
click at [350, 106] on button "Create Picking Batch" at bounding box center [345, 109] width 125 height 24
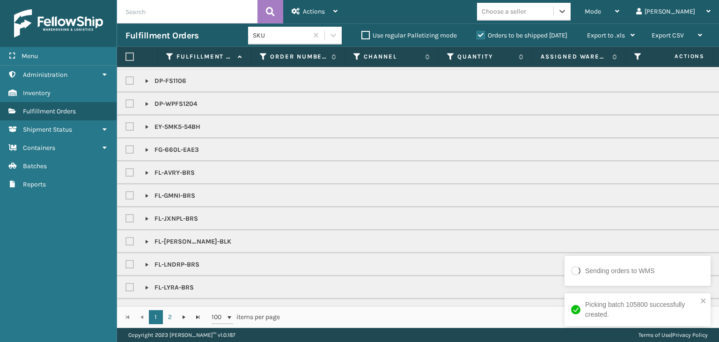
scroll to position [234, 0]
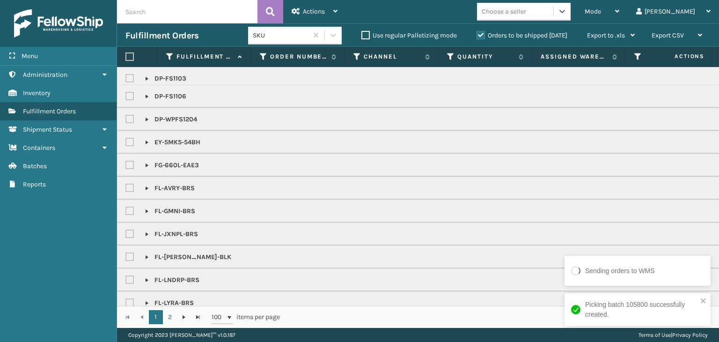
click at [526, 9] on div "Choose a seller" at bounding box center [503, 12] width 44 height 10
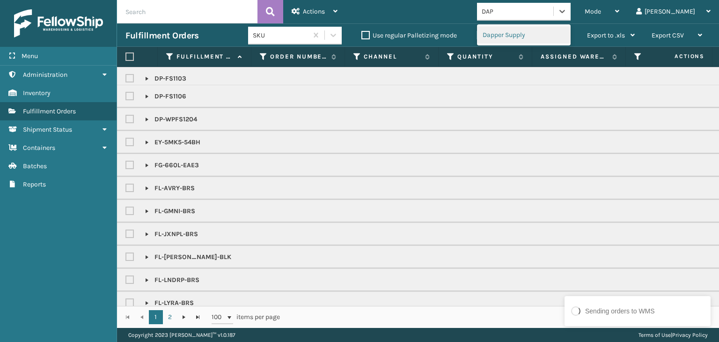
type input "[PERSON_NAME]"
click at [541, 29] on div "Dapper Supply" at bounding box center [524, 34] width 94 height 17
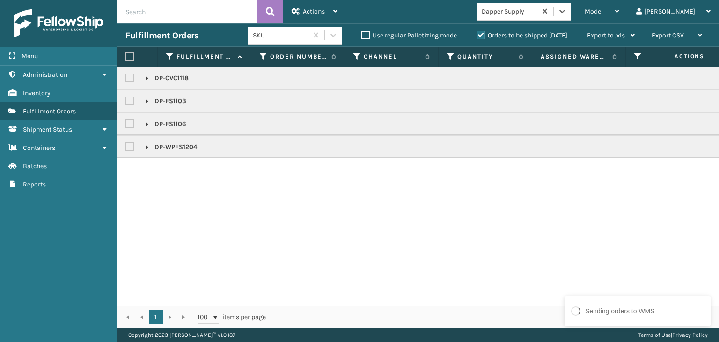
click at [127, 58] on label at bounding box center [129, 56] width 8 height 8
click at [126, 58] on input "checkbox" at bounding box center [125, 57] width 0 height 6
checkbox input "true"
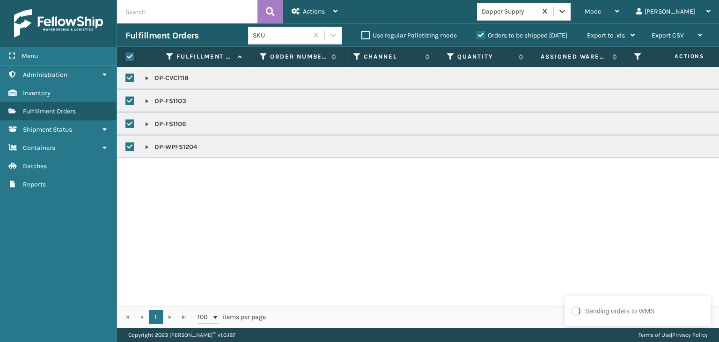
checkbox input "true"
click at [320, 10] on span "Actions" at bounding box center [314, 11] width 22 height 8
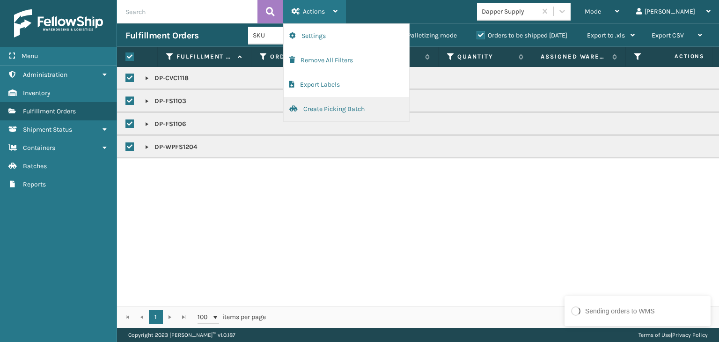
click at [365, 107] on button "Create Picking Batch" at bounding box center [345, 109] width 125 height 24
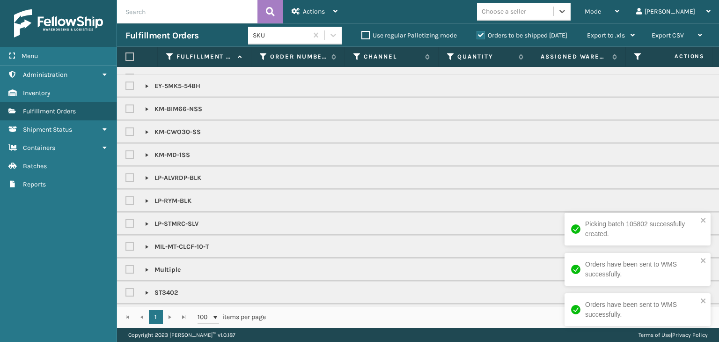
scroll to position [0, 0]
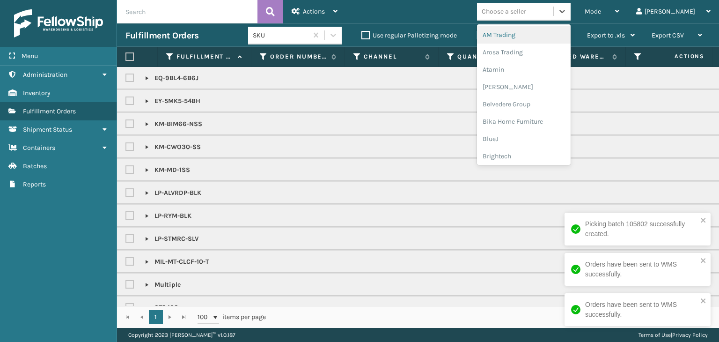
click at [520, 15] on div "Choose a seller" at bounding box center [503, 12] width 44 height 10
type input "KO"
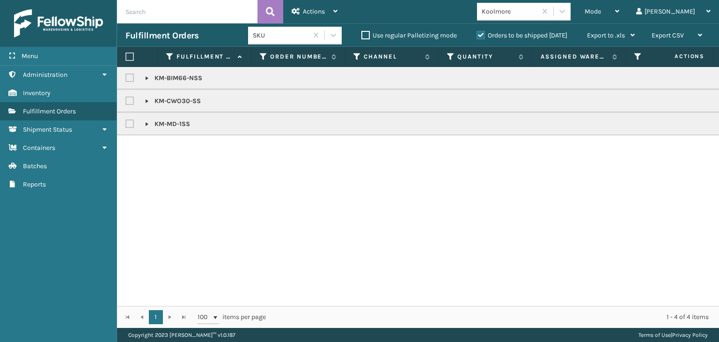
click at [131, 53] on label at bounding box center [129, 56] width 8 height 8
click at [126, 54] on input "checkbox" at bounding box center [125, 57] width 0 height 6
checkbox input "true"
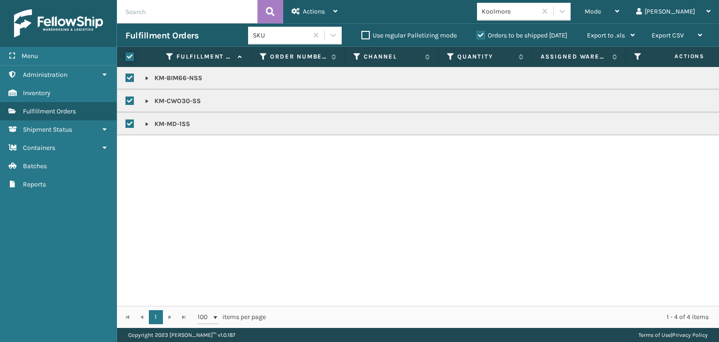
checkbox input "true"
click at [326, 8] on div "Actions" at bounding box center [314, 11] width 46 height 23
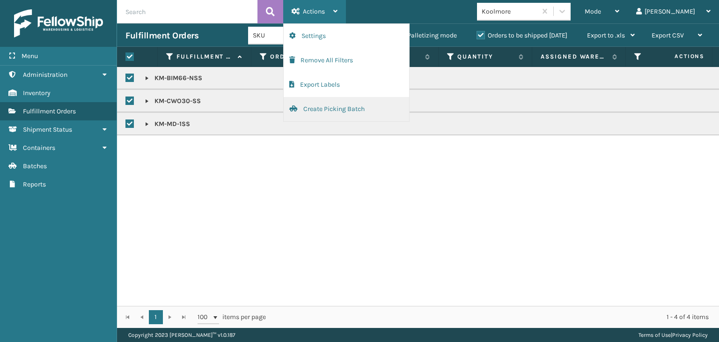
click at [363, 103] on button "Create Picking Batch" at bounding box center [345, 109] width 125 height 24
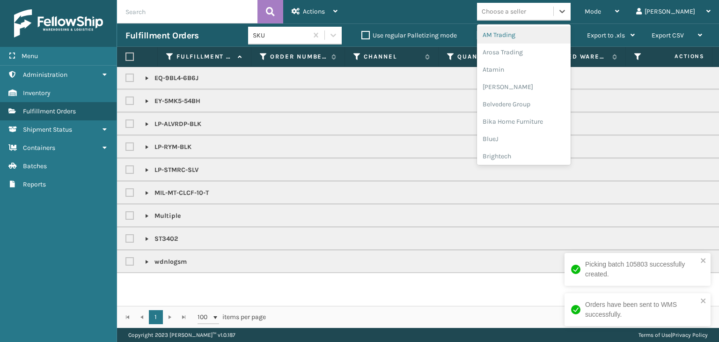
click at [526, 14] on div "Choose a seller" at bounding box center [503, 12] width 44 height 10
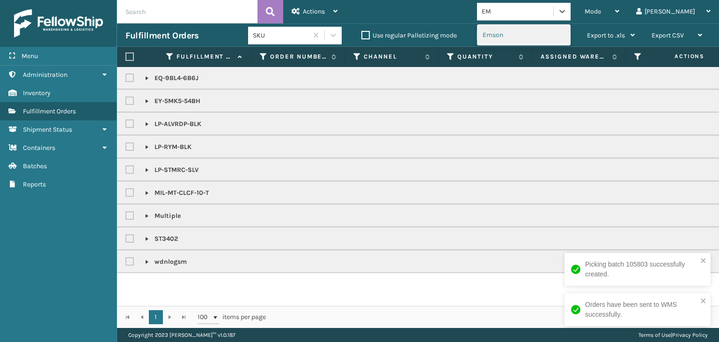
type input "E"
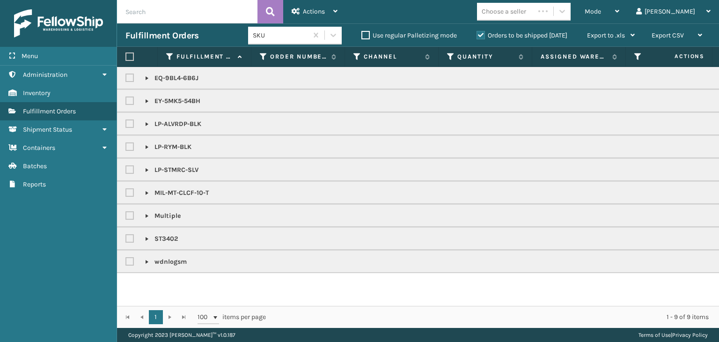
click at [131, 121] on label at bounding box center [130, 124] width 11 height 8
click at [126, 121] on input "checkbox" at bounding box center [125, 121] width 0 height 6
checkbox input "true"
click at [133, 147] on label at bounding box center [130, 147] width 11 height 8
click at [126, 147] on input "checkbox" at bounding box center [125, 144] width 0 height 6
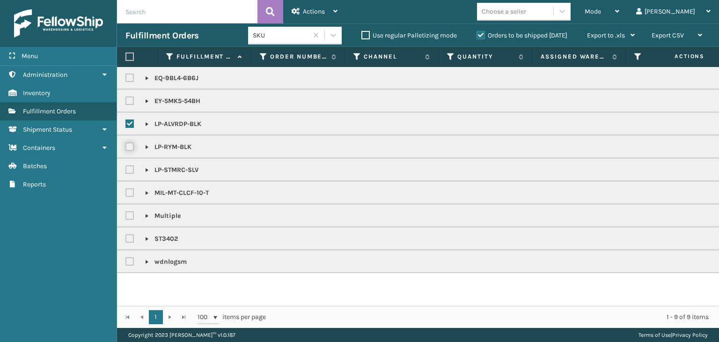
checkbox input "true"
click at [134, 171] on label at bounding box center [130, 170] width 11 height 8
click at [126, 170] on input "checkbox" at bounding box center [125, 167] width 0 height 6
checkbox input "true"
click at [331, 12] on div "Actions" at bounding box center [314, 11] width 46 height 23
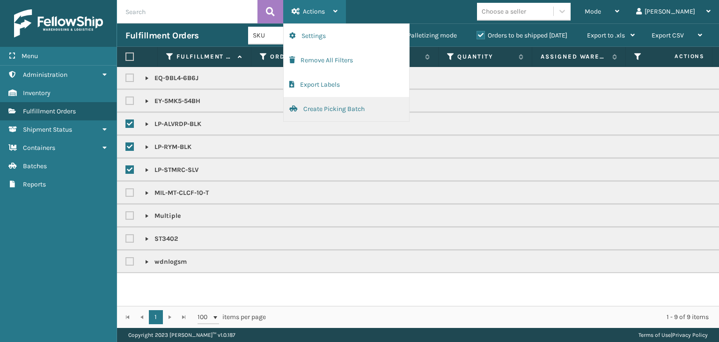
click at [351, 112] on button "Create Picking Batch" at bounding box center [345, 109] width 125 height 24
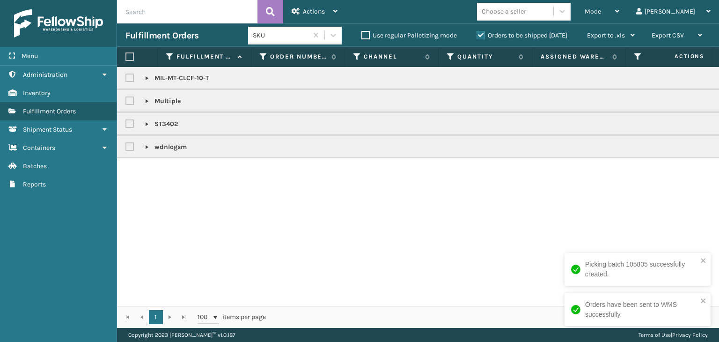
click at [146, 101] on link at bounding box center [146, 100] width 7 height 7
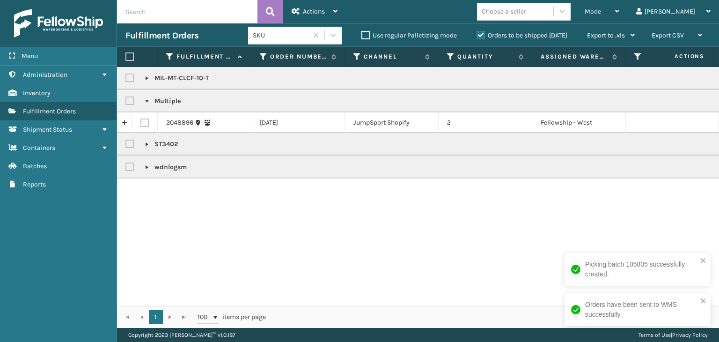
click at [126, 103] on label at bounding box center [130, 101] width 11 height 8
click at [126, 102] on input "checkbox" at bounding box center [125, 98] width 0 height 6
checkbox input "true"
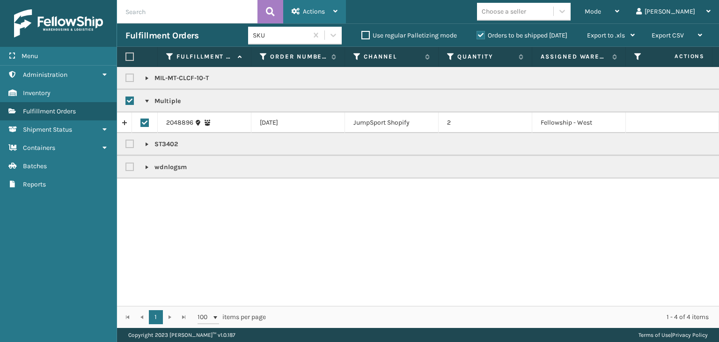
click at [313, 15] on span "Actions" at bounding box center [314, 11] width 22 height 8
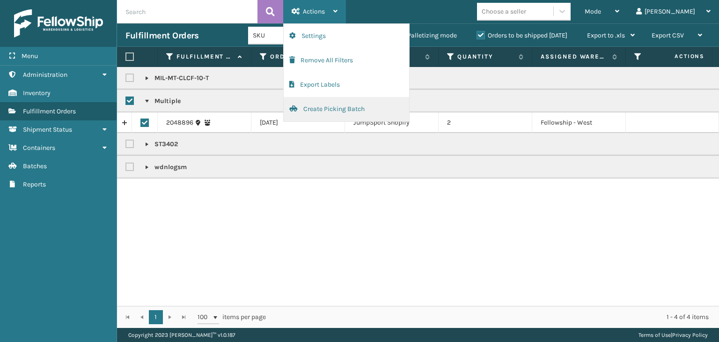
click at [341, 110] on button "Create Picking Batch" at bounding box center [345, 109] width 125 height 24
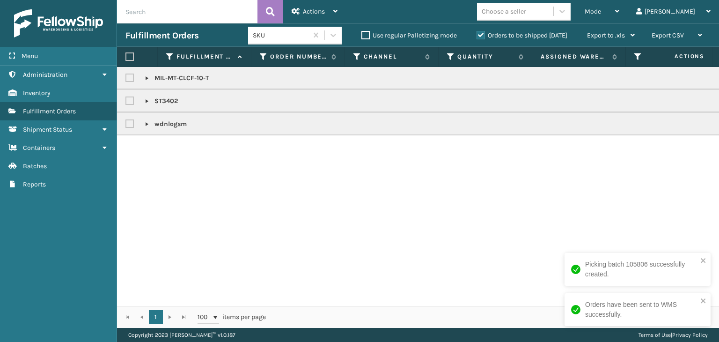
click at [129, 102] on label at bounding box center [130, 101] width 11 height 8
click at [126, 102] on input "checkbox" at bounding box center [125, 98] width 0 height 6
checkbox input "true"
click at [128, 125] on label at bounding box center [130, 124] width 11 height 8
click at [126, 124] on input "checkbox" at bounding box center [125, 121] width 0 height 6
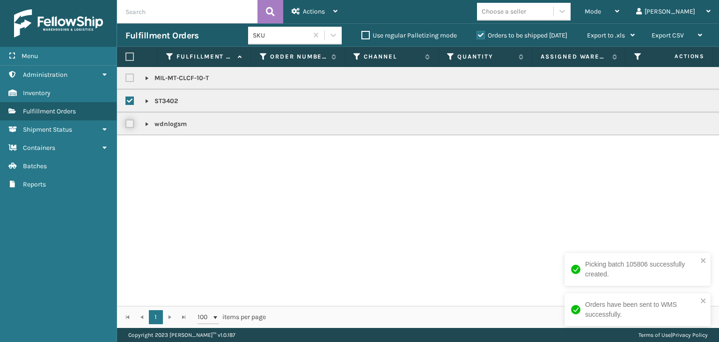
checkbox input "true"
click at [126, 58] on label at bounding box center [129, 56] width 8 height 8
click at [126, 58] on input "checkbox" at bounding box center [125, 57] width 0 height 6
checkbox input "true"
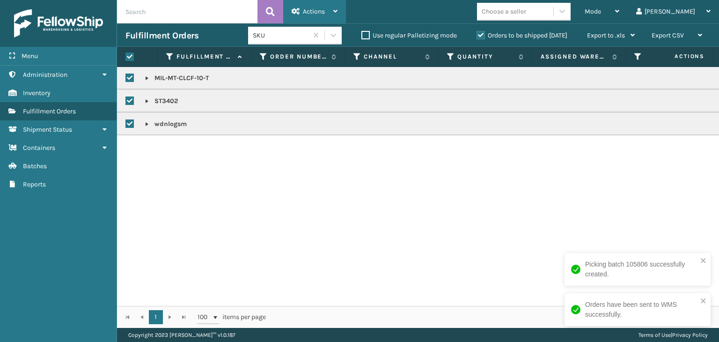
click at [318, 12] on span "Actions" at bounding box center [314, 11] width 22 height 8
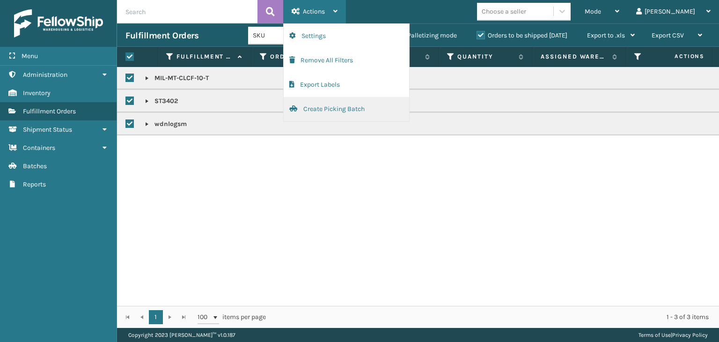
click at [373, 109] on button "Create Picking Batch" at bounding box center [345, 109] width 125 height 24
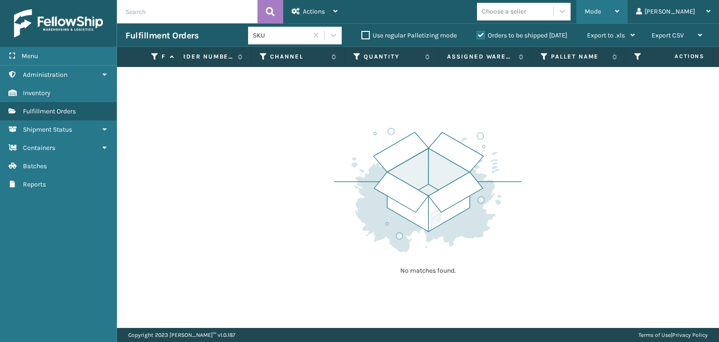
click at [601, 14] on span "Mode" at bounding box center [592, 11] width 16 height 8
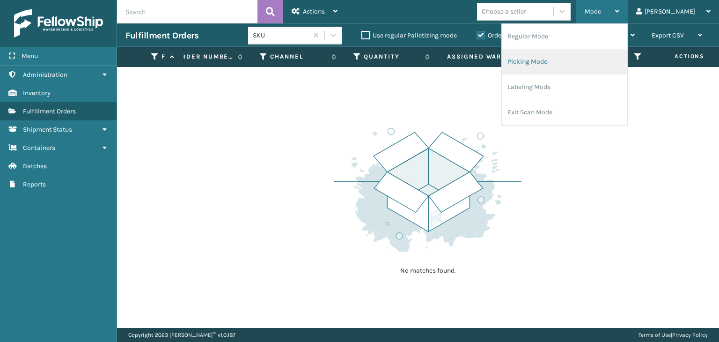
click at [594, 69] on li "Picking Mode" at bounding box center [563, 61] width 125 height 25
